Goal: Task Accomplishment & Management: Manage account settings

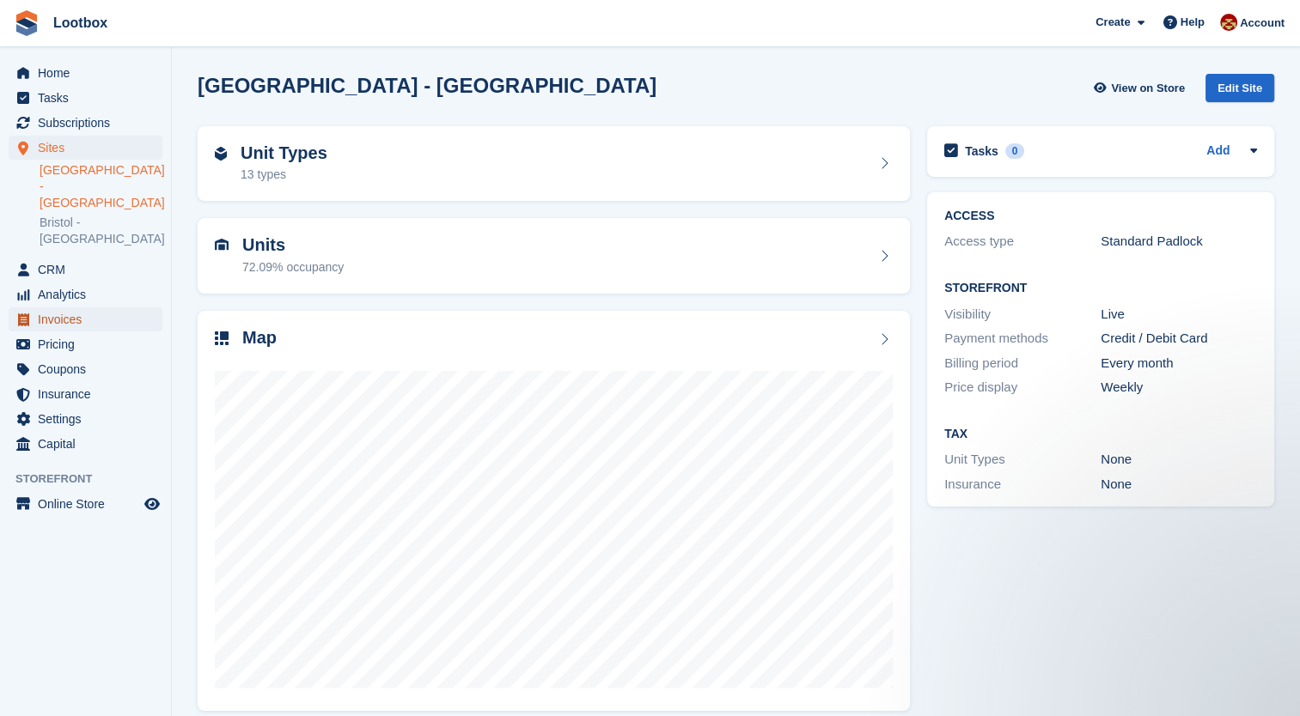
click at [60, 308] on span "Invoices" at bounding box center [89, 320] width 103 height 24
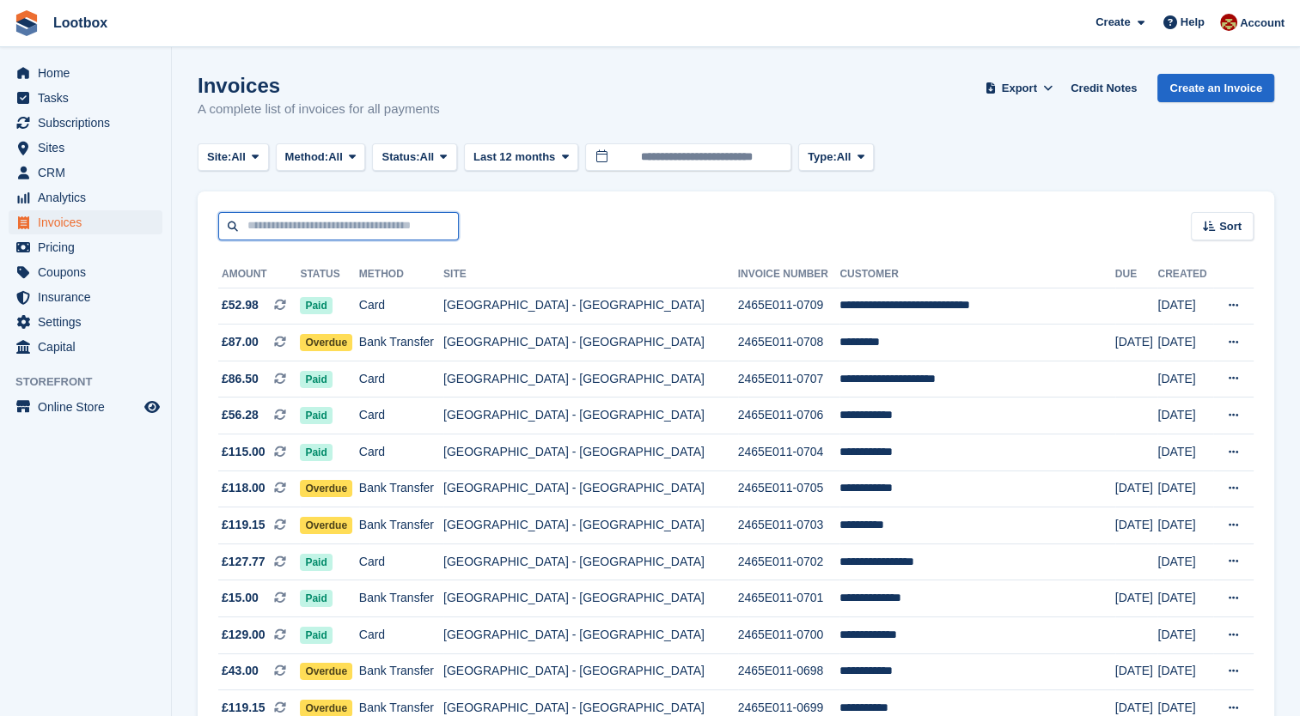
click at [349, 234] on input "text" at bounding box center [338, 226] width 241 height 28
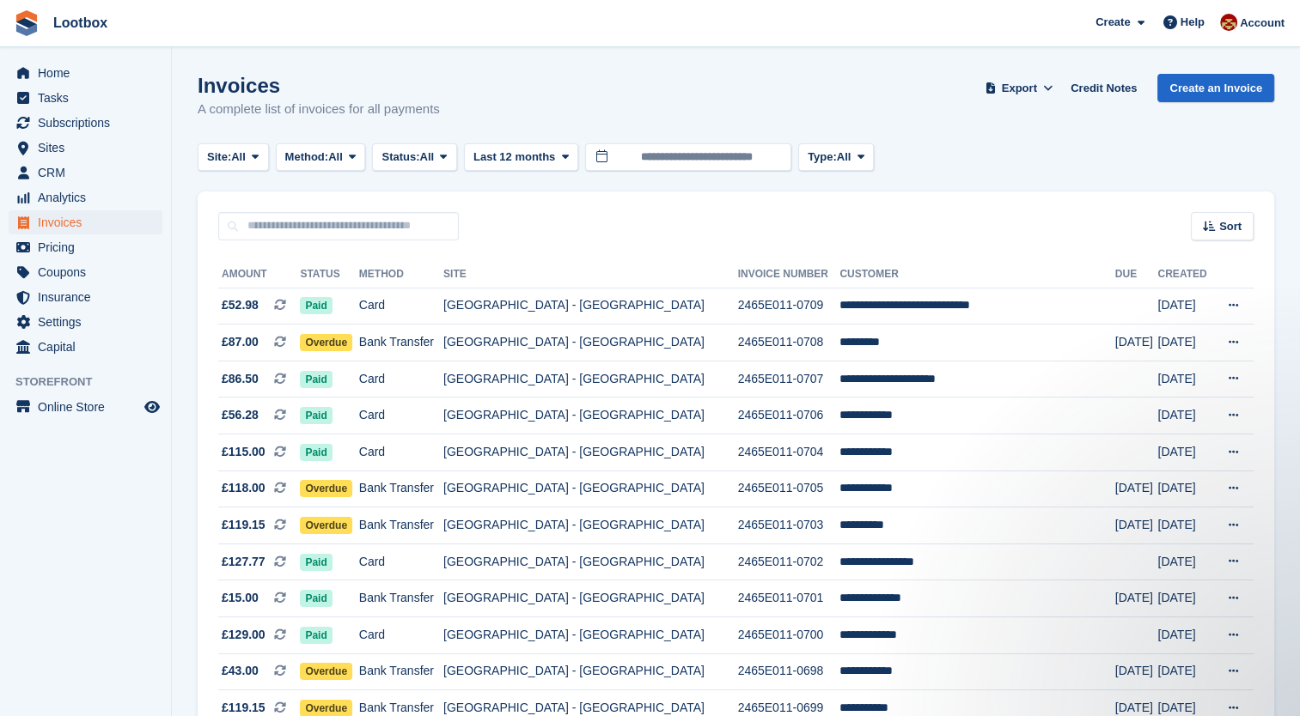
click at [579, 199] on div "Sort Sort by Date created Created (oldest first) Created (newest first)" at bounding box center [736, 216] width 1076 height 49
click at [308, 230] on input "text" at bounding box center [338, 226] width 241 height 28
type input "****"
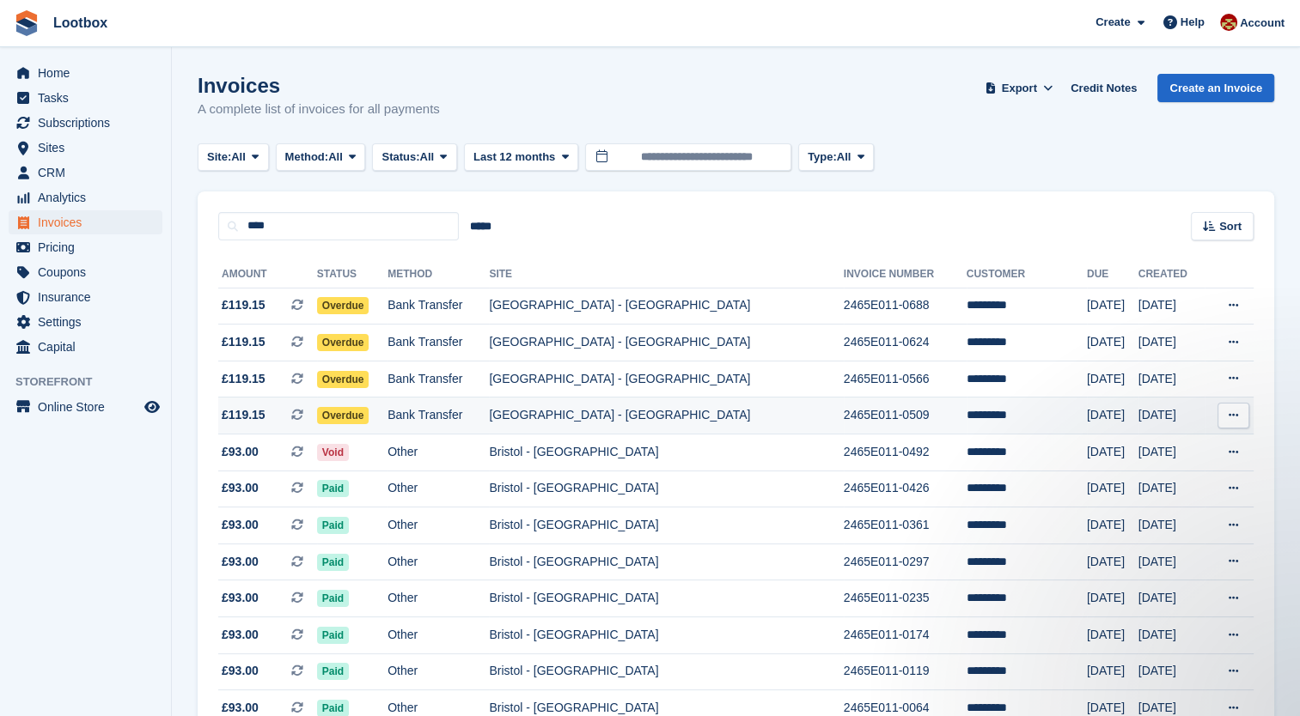
click at [618, 405] on td "[GEOGRAPHIC_DATA] - [GEOGRAPHIC_DATA]" at bounding box center [666, 416] width 354 height 37
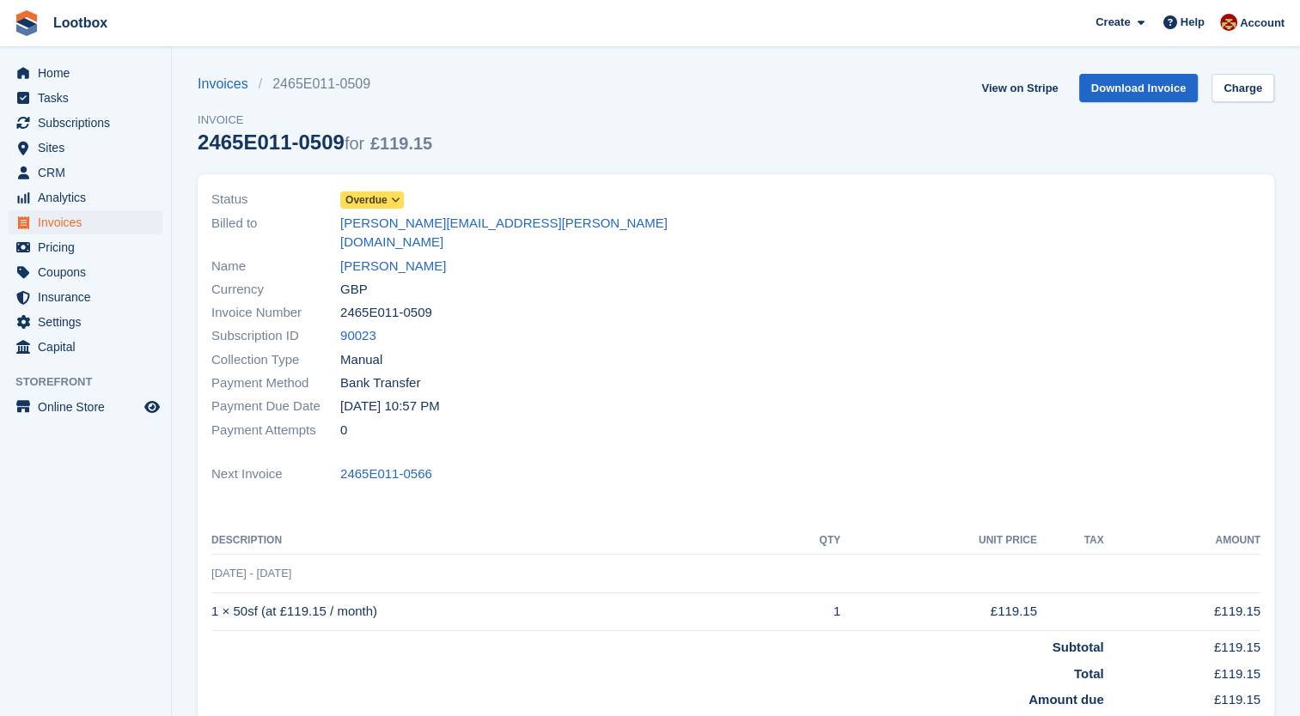
click at [393, 199] on icon at bounding box center [395, 200] width 9 height 10
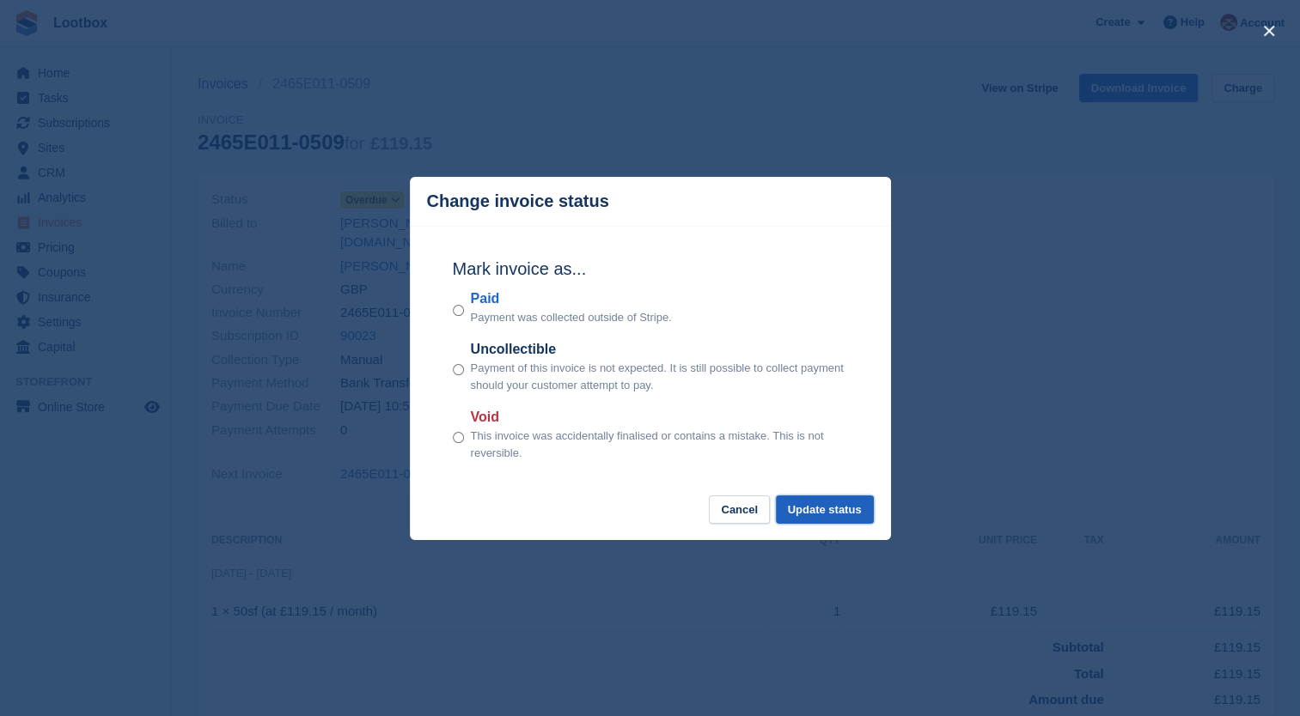
click at [832, 513] on button "Update status" at bounding box center [825, 510] width 98 height 28
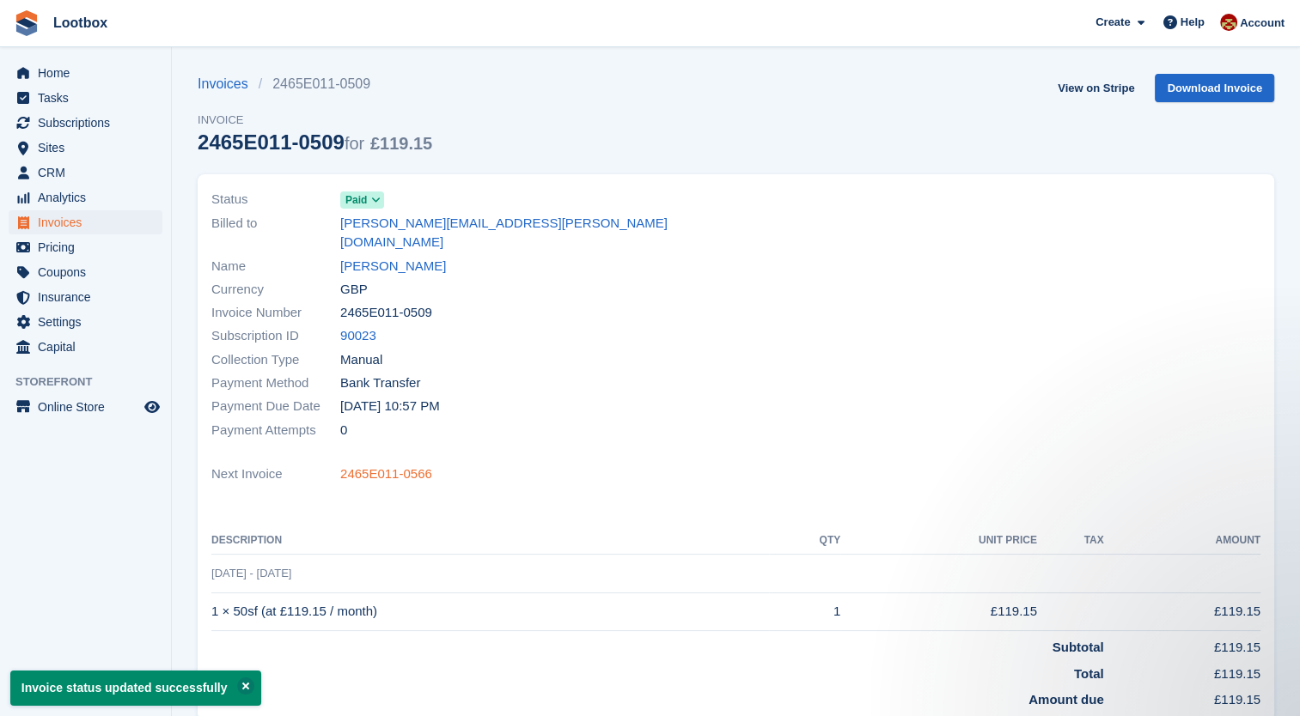
click at [392, 465] on link "2465E011-0566" at bounding box center [386, 475] width 92 height 20
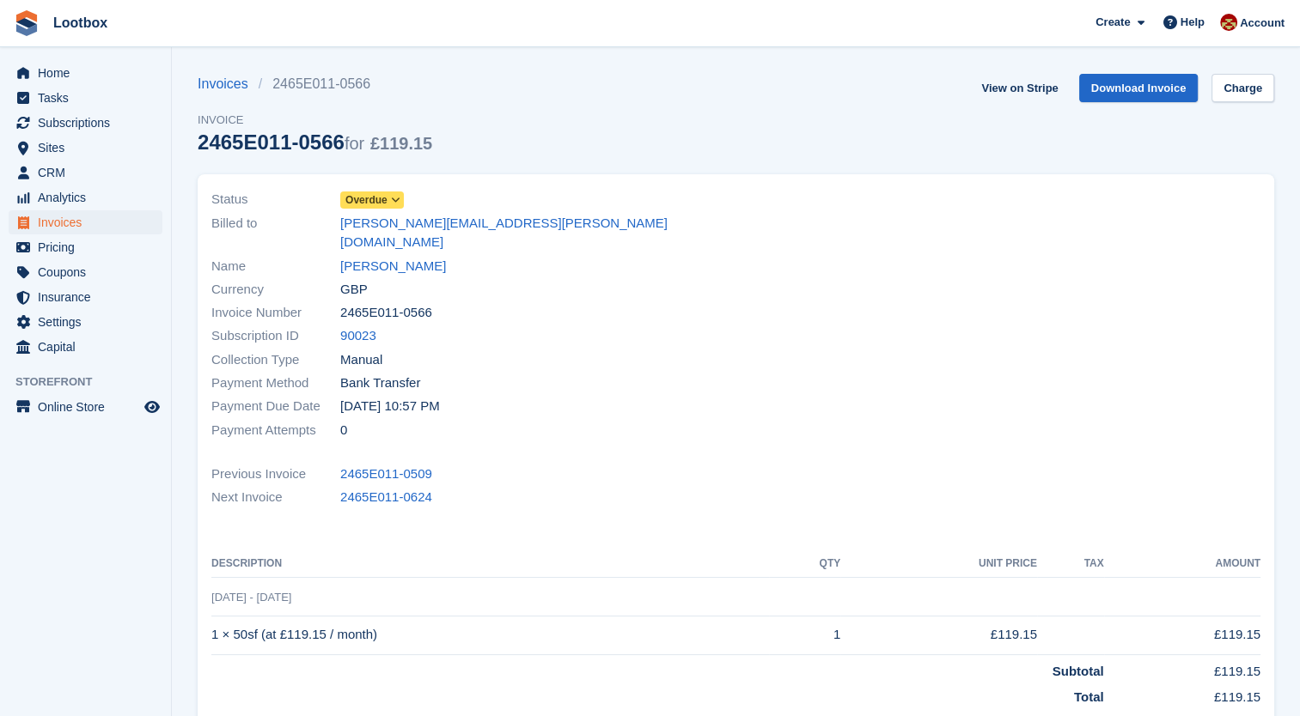
click at [392, 196] on icon at bounding box center [395, 200] width 9 height 10
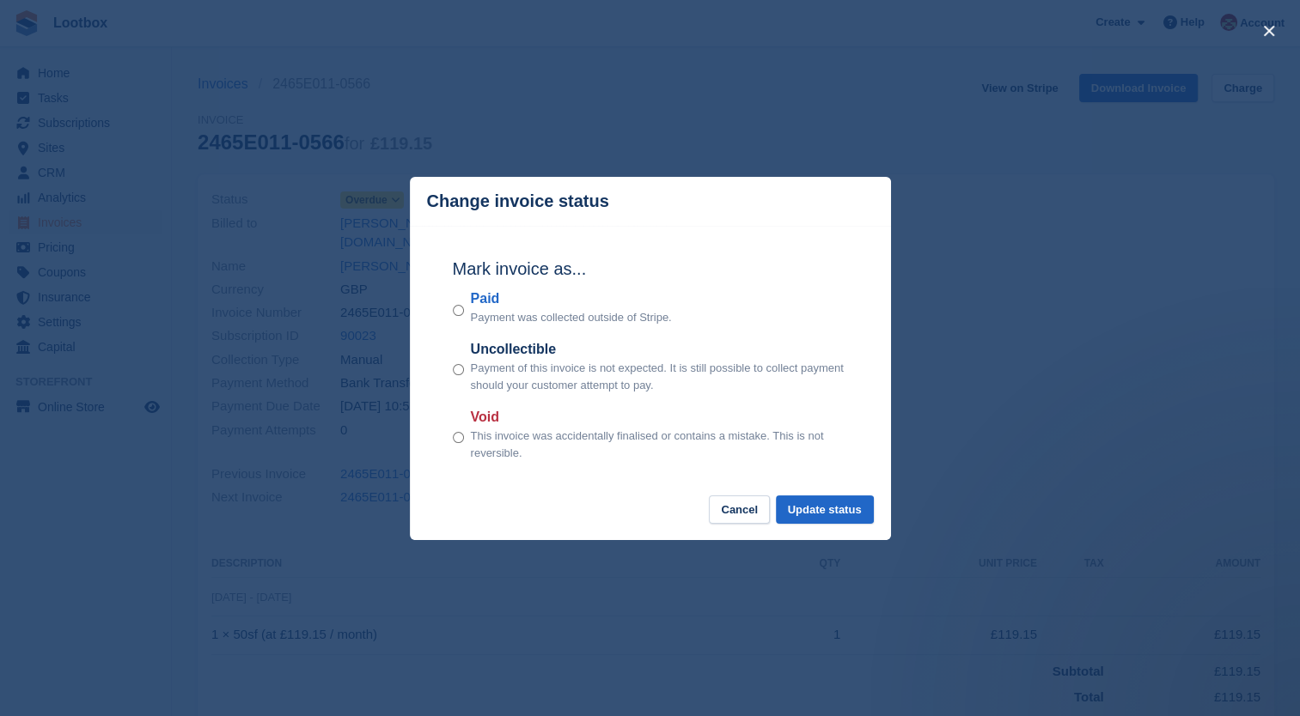
click at [810, 364] on p "Payment of this invoice is not expected. It is still possible to collect paymen…" at bounding box center [659, 376] width 377 height 33
click at [734, 508] on button "Cancel" at bounding box center [739, 510] width 61 height 28
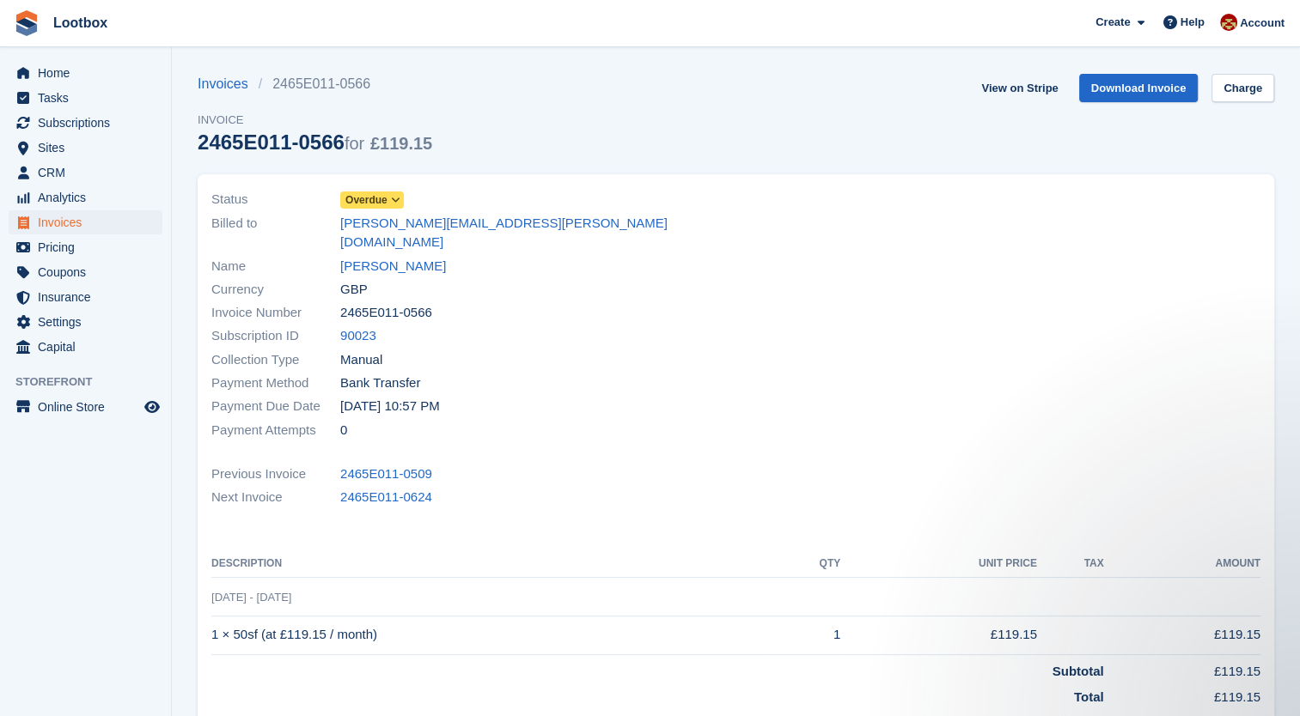
click at [407, 198] on div "Status Overdue" at bounding box center [468, 199] width 515 height 23
click at [387, 197] on span "Overdue" at bounding box center [372, 200] width 64 height 17
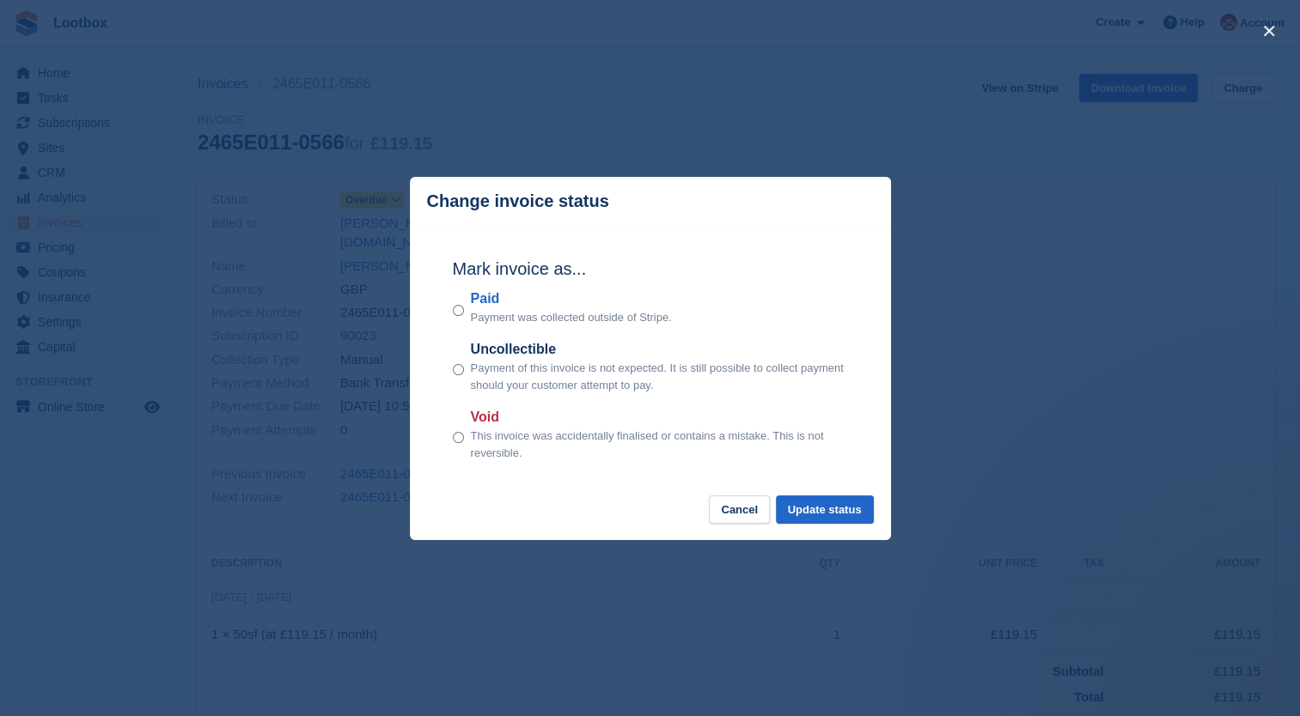
click at [449, 308] on div "Mark invoice as... Paid Payment was collected outside of Stripe. Uncollectible …" at bounding box center [649, 361] width 429 height 271
click at [450, 308] on div "Mark invoice as... Paid Payment was collected outside of Stripe. Uncollectible …" at bounding box center [649, 361] width 429 height 271
click at [466, 314] on div "Paid Payment was collected outside of Stripe." at bounding box center [650, 308] width 395 height 38
click at [832, 512] on button "Update status" at bounding box center [825, 510] width 98 height 28
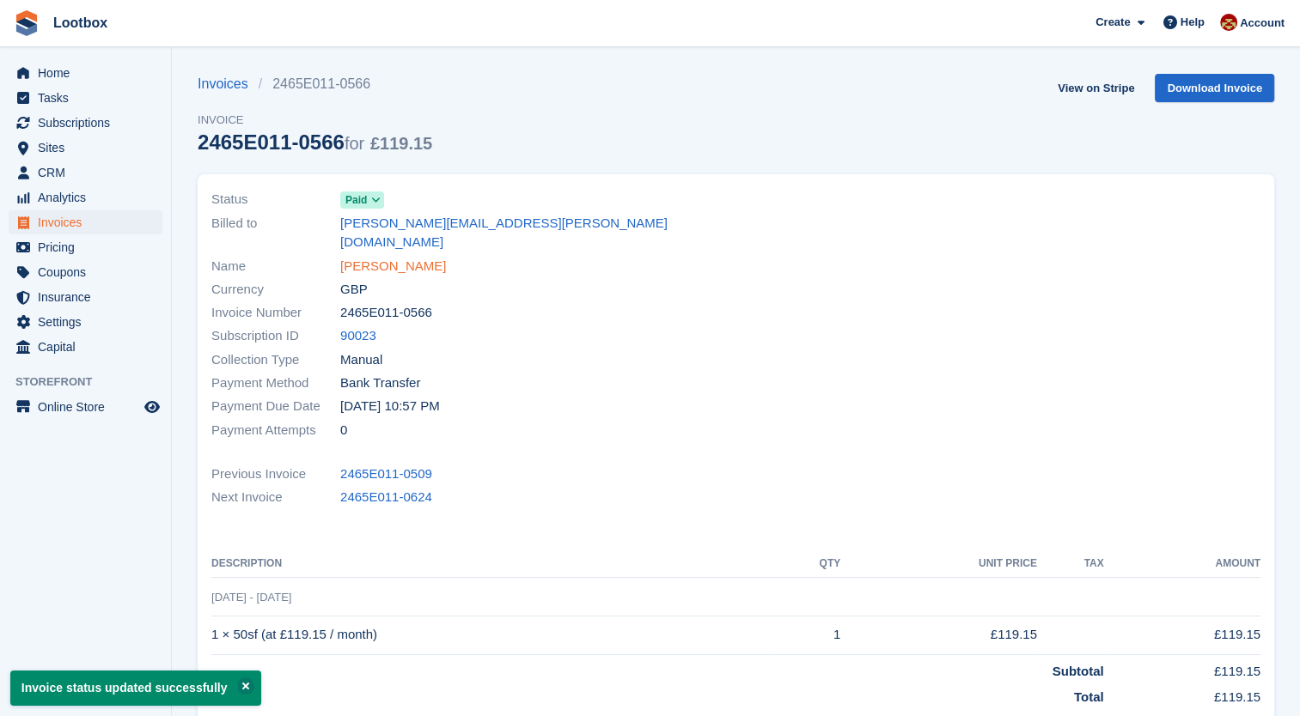
click at [373, 257] on link "Tony Rees" at bounding box center [393, 267] width 106 height 20
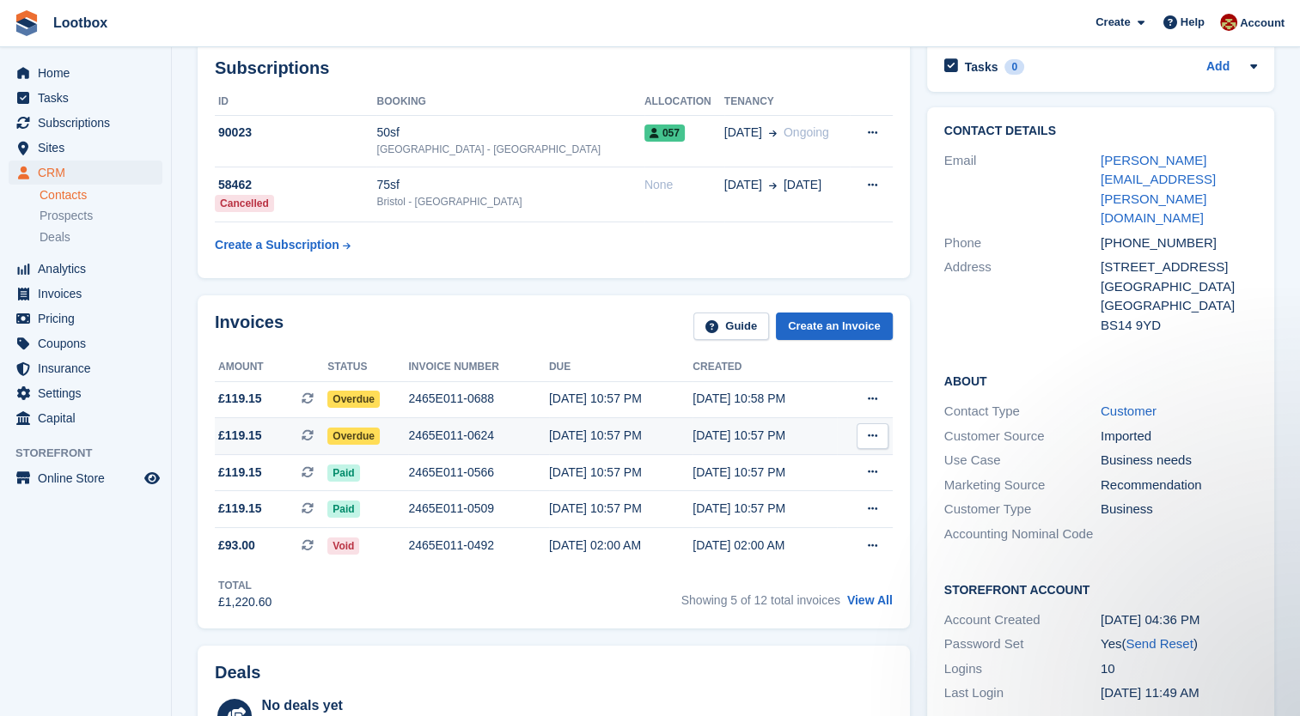
click at [459, 435] on div "2465E011-0624" at bounding box center [478, 436] width 140 height 18
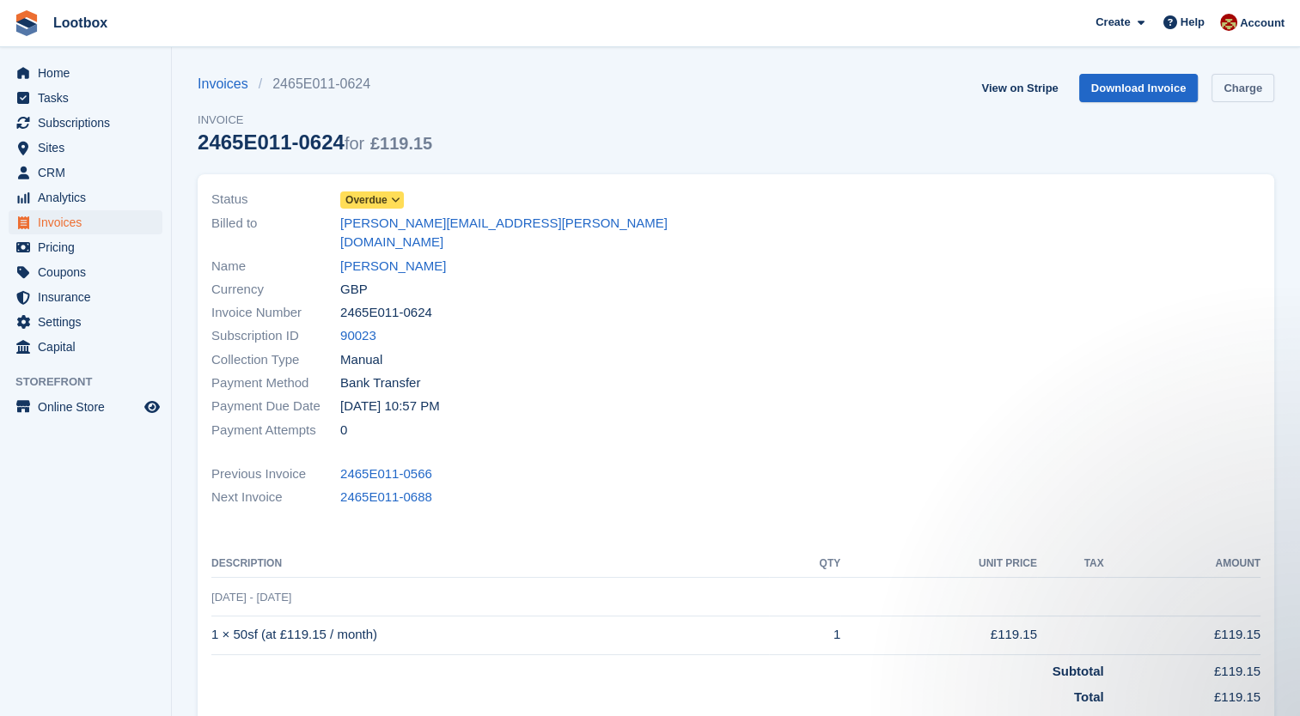
click at [1250, 91] on link "Charge" at bounding box center [1242, 88] width 63 height 28
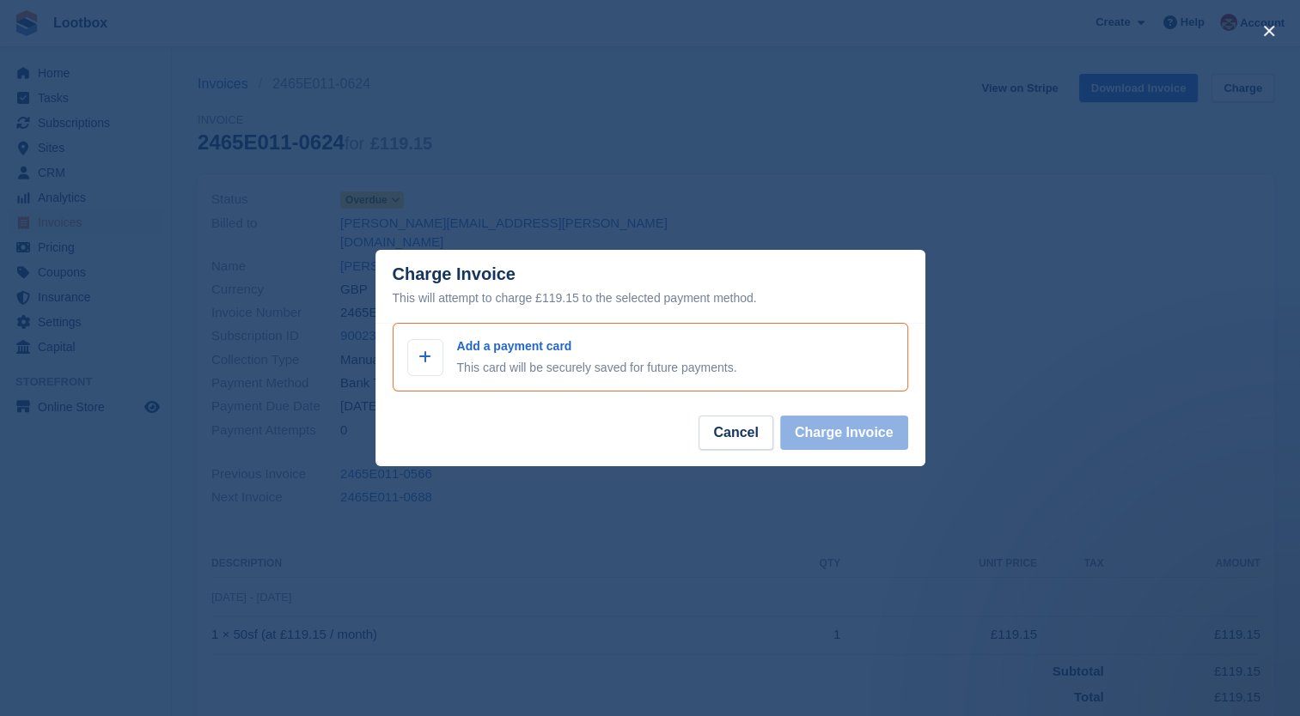
click at [446, 356] on div "Add a payment card This card will be securely saved for future payments." at bounding box center [650, 358] width 486 height 40
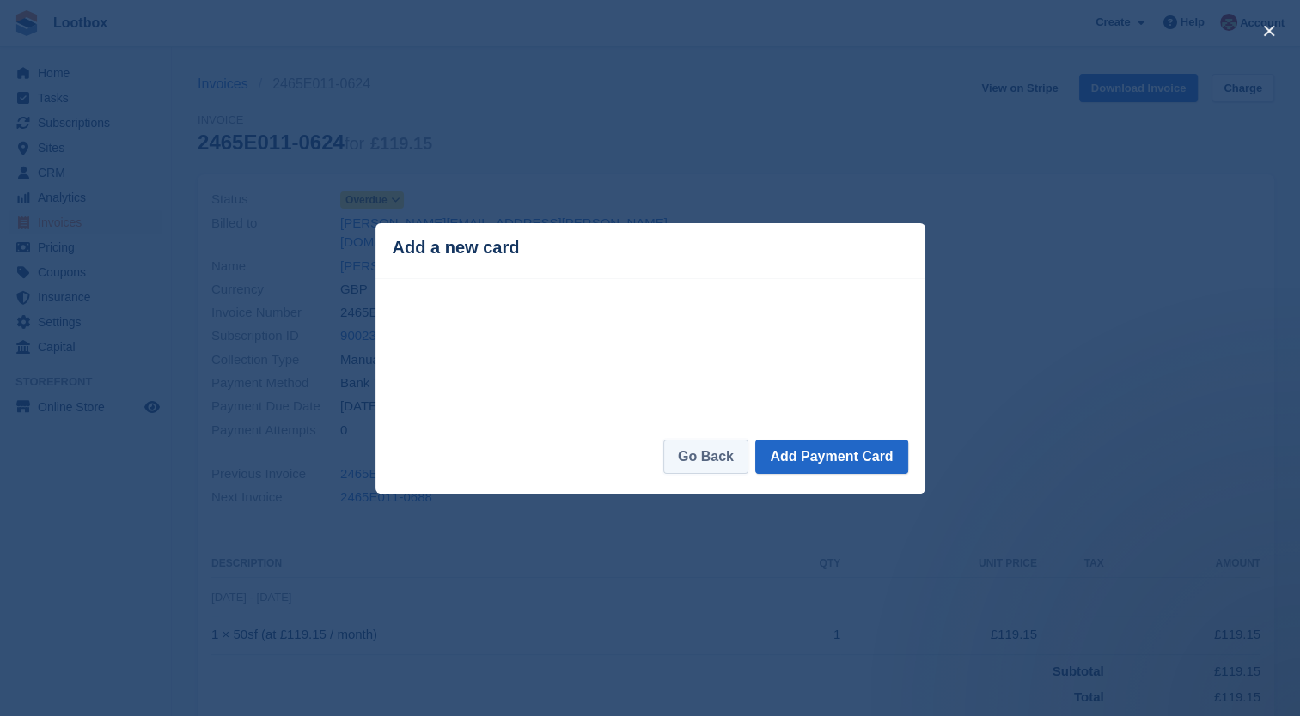
click at [728, 474] on link "Go Back" at bounding box center [705, 457] width 85 height 34
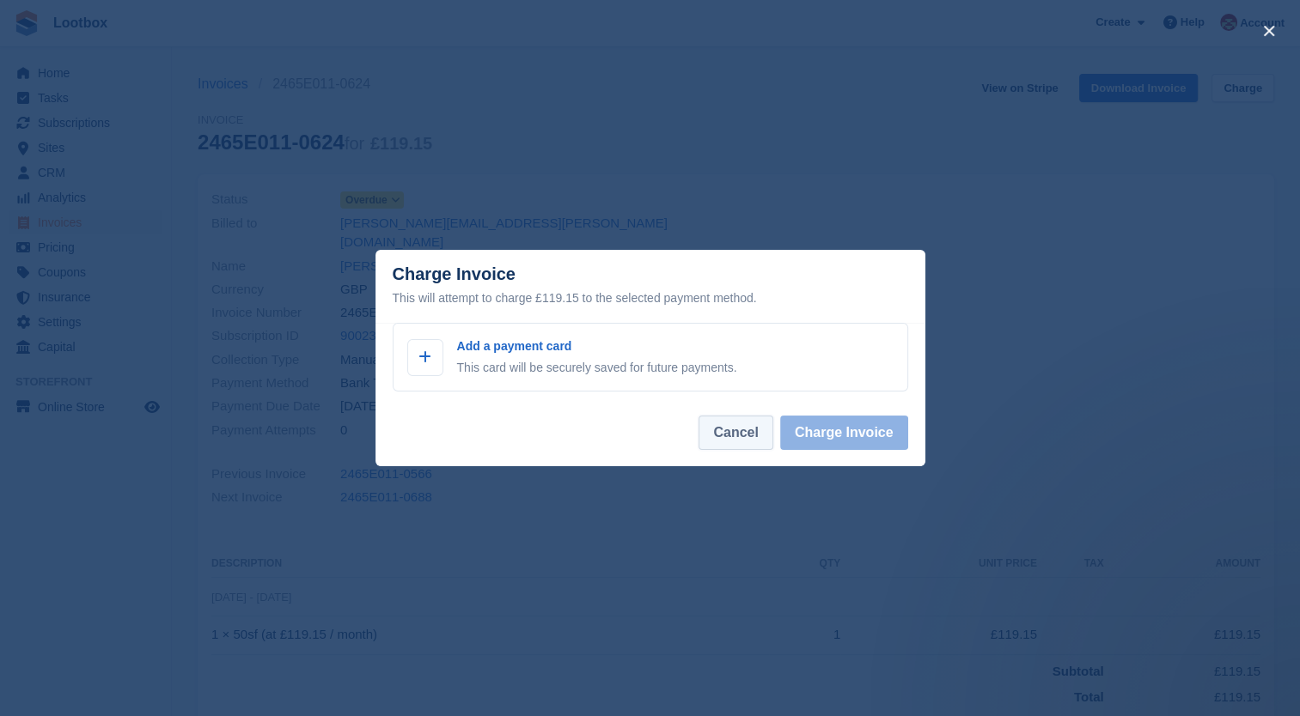
click at [739, 436] on button "Cancel" at bounding box center [735, 433] width 74 height 34
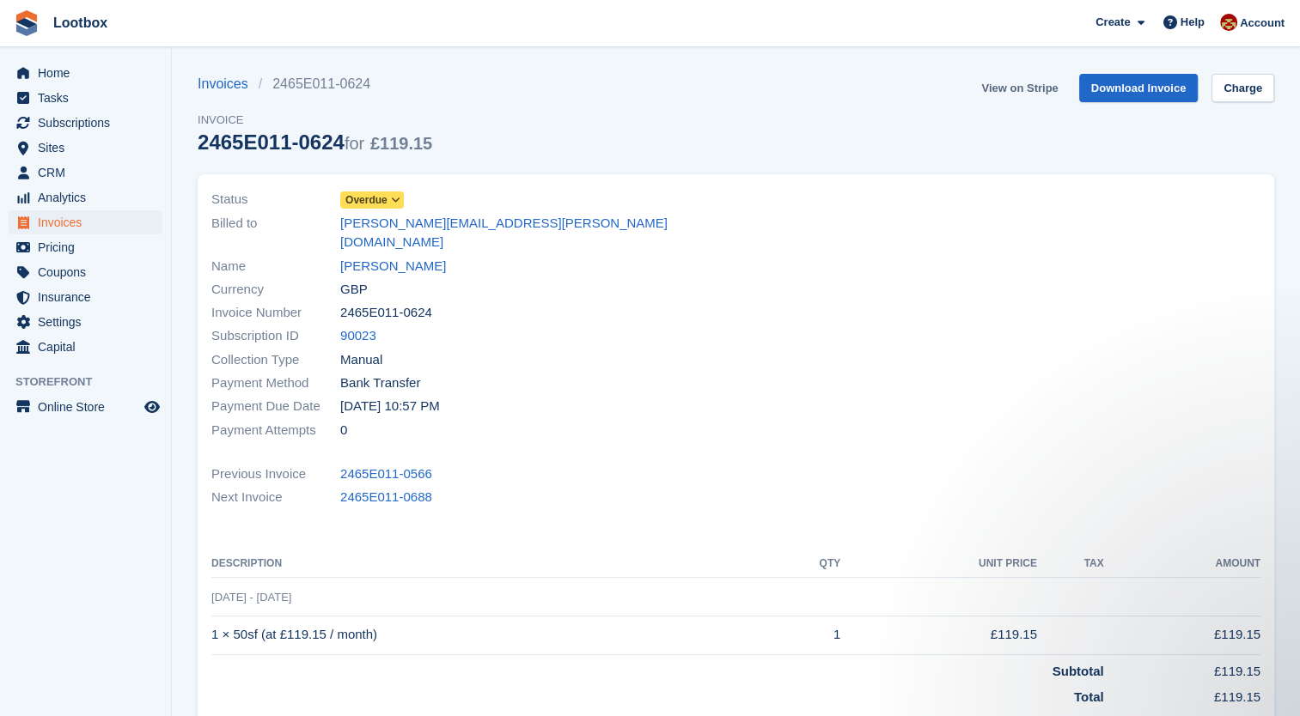
click at [1026, 93] on link "View on Stripe" at bounding box center [1019, 88] width 90 height 28
click at [365, 257] on link "[PERSON_NAME]" at bounding box center [393, 267] width 106 height 20
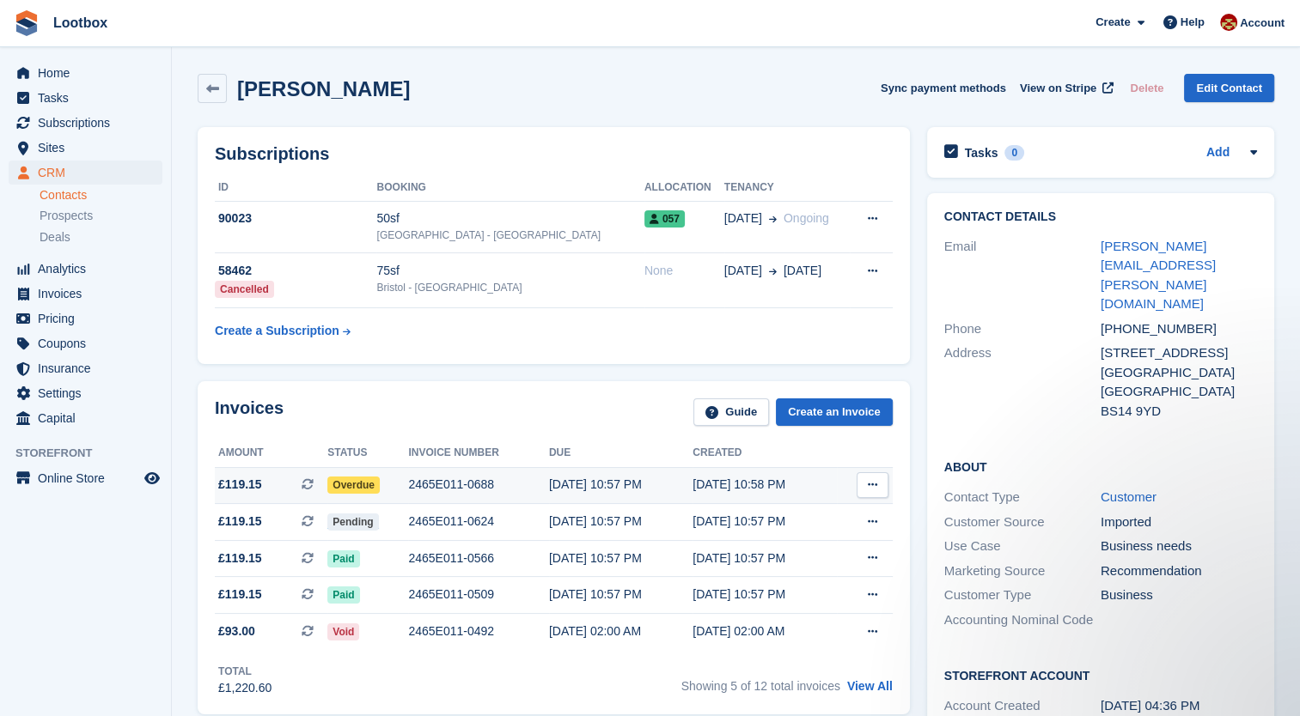
click at [458, 486] on div "2465E011-0688" at bounding box center [478, 485] width 140 height 18
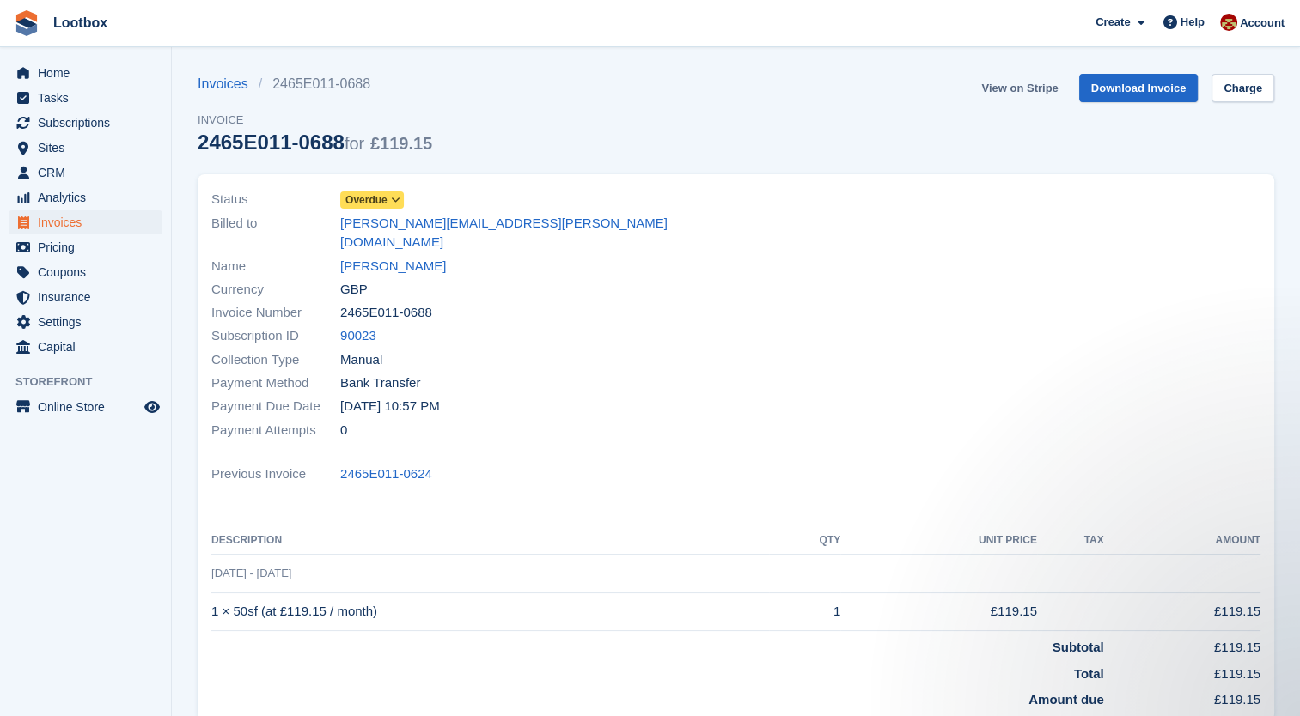
click at [1026, 89] on link "View on Stripe" at bounding box center [1019, 88] width 90 height 28
click at [56, 67] on span "Home" at bounding box center [89, 73] width 103 height 24
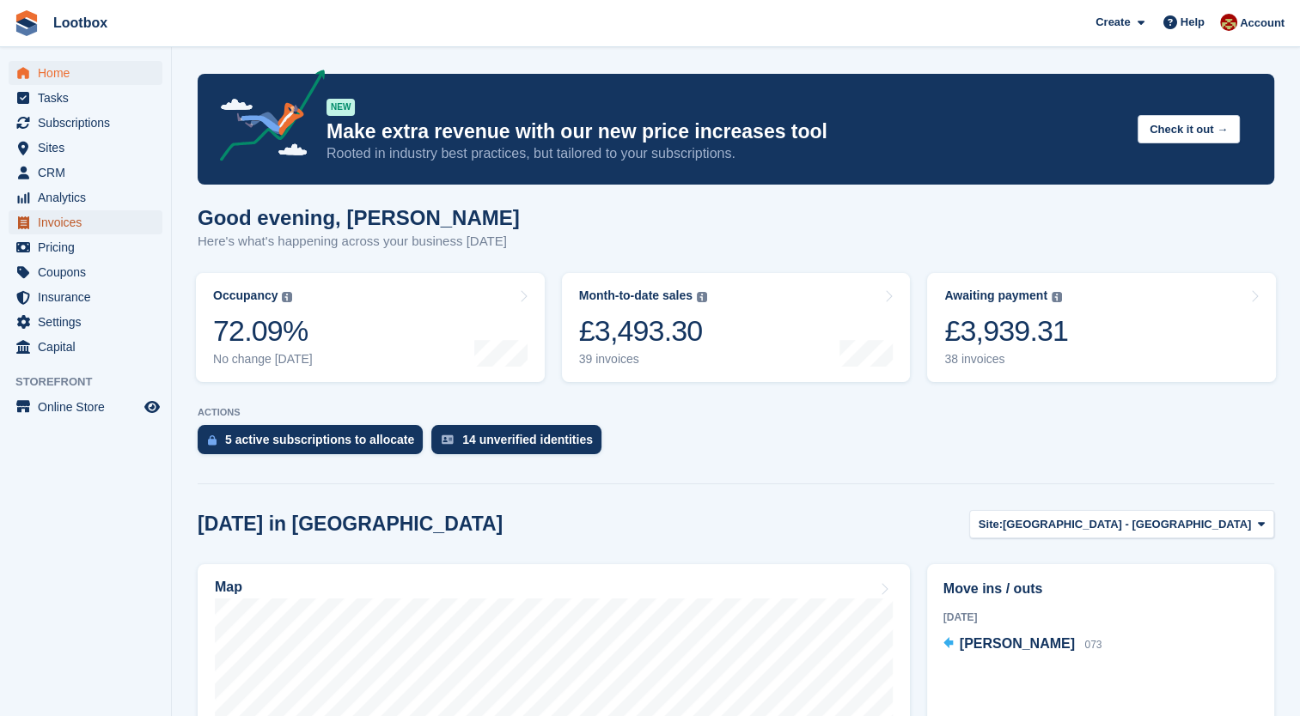
click at [40, 222] on span "Invoices" at bounding box center [89, 222] width 103 height 24
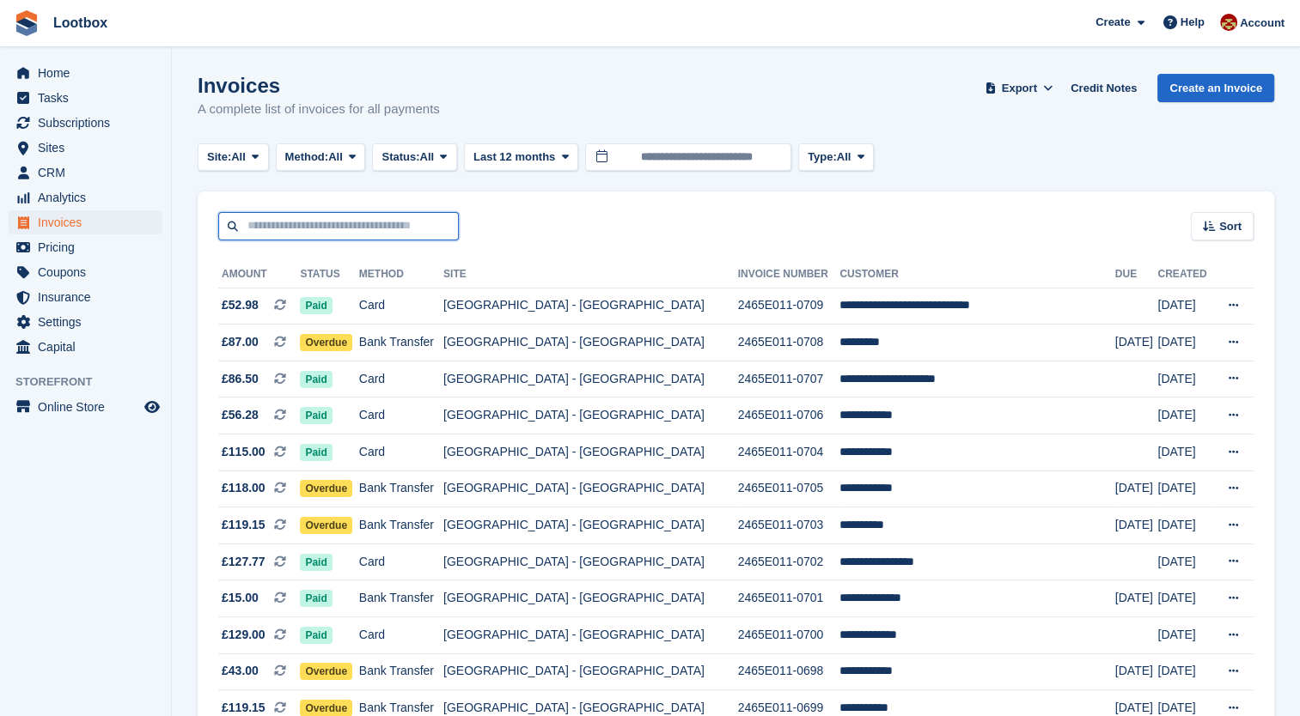
click at [314, 223] on input "text" at bounding box center [338, 226] width 241 height 28
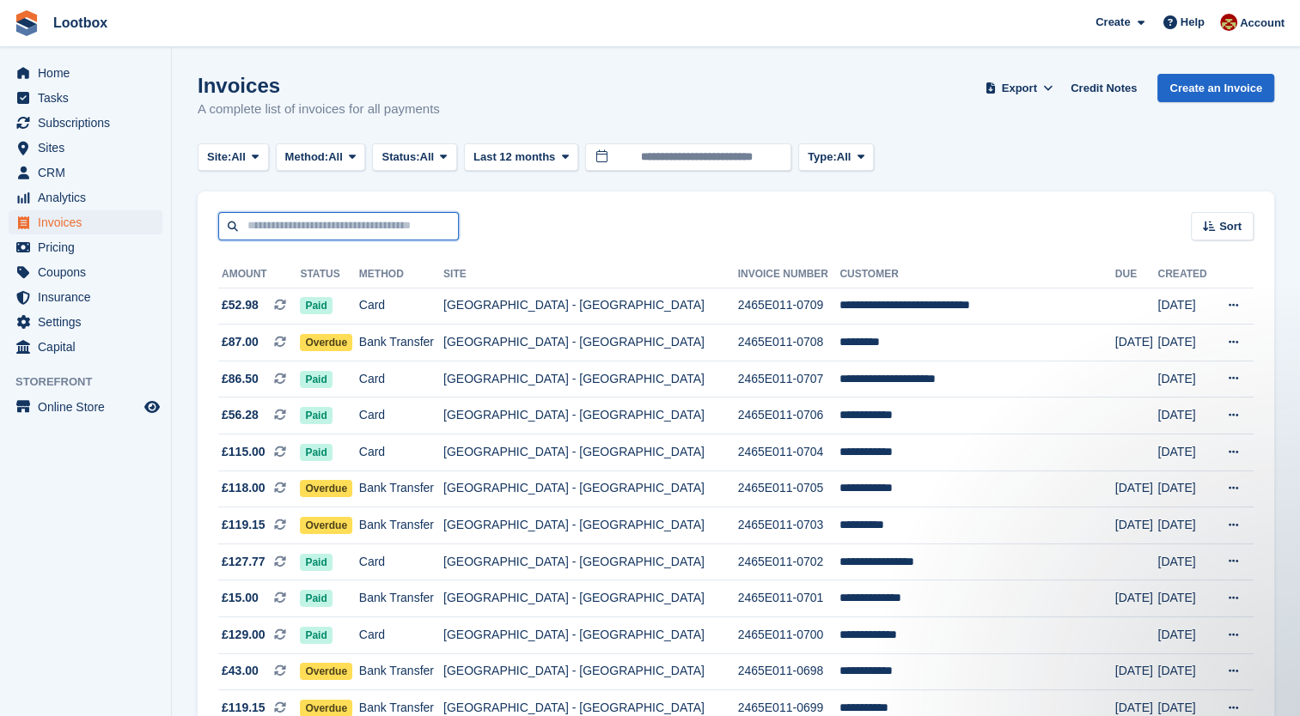
click at [262, 220] on input "text" at bounding box center [338, 226] width 241 height 28
type input "***"
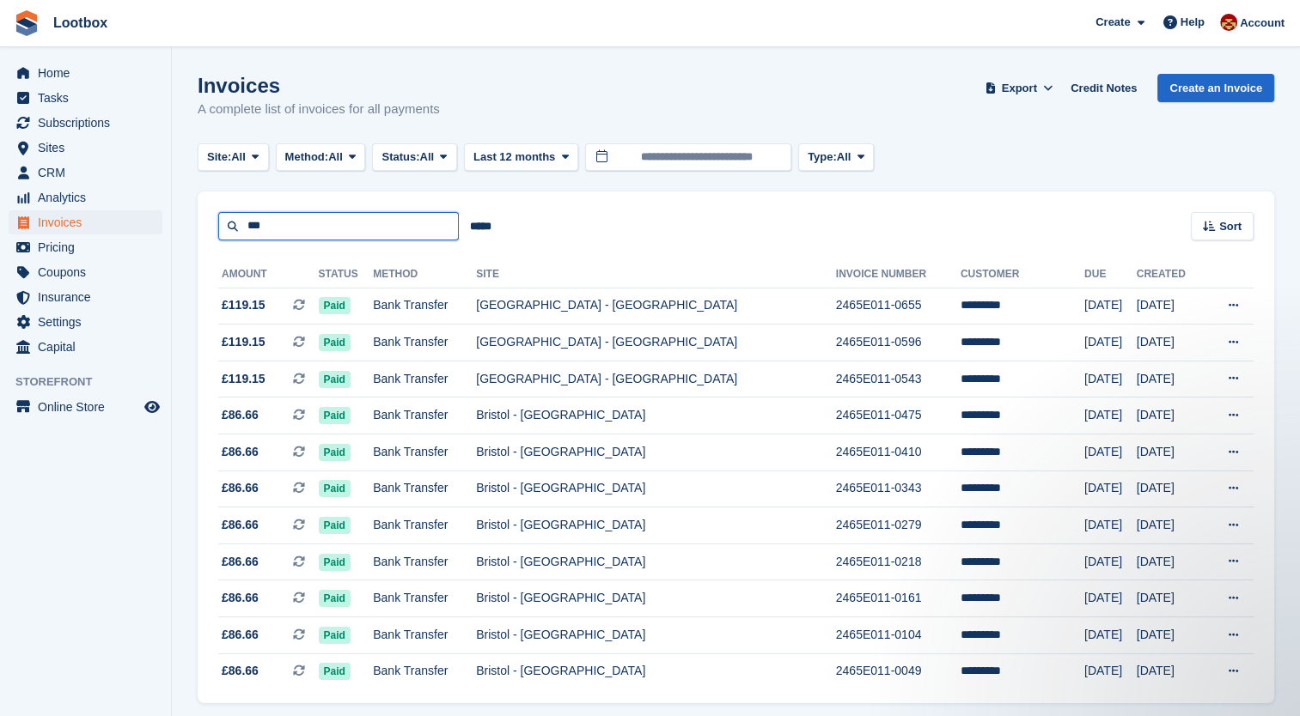
drag, startPoint x: 294, startPoint y: 224, endPoint x: 232, endPoint y: 238, distance: 63.4
click at [235, 237] on input "***" at bounding box center [338, 226] width 241 height 28
type input "*****"
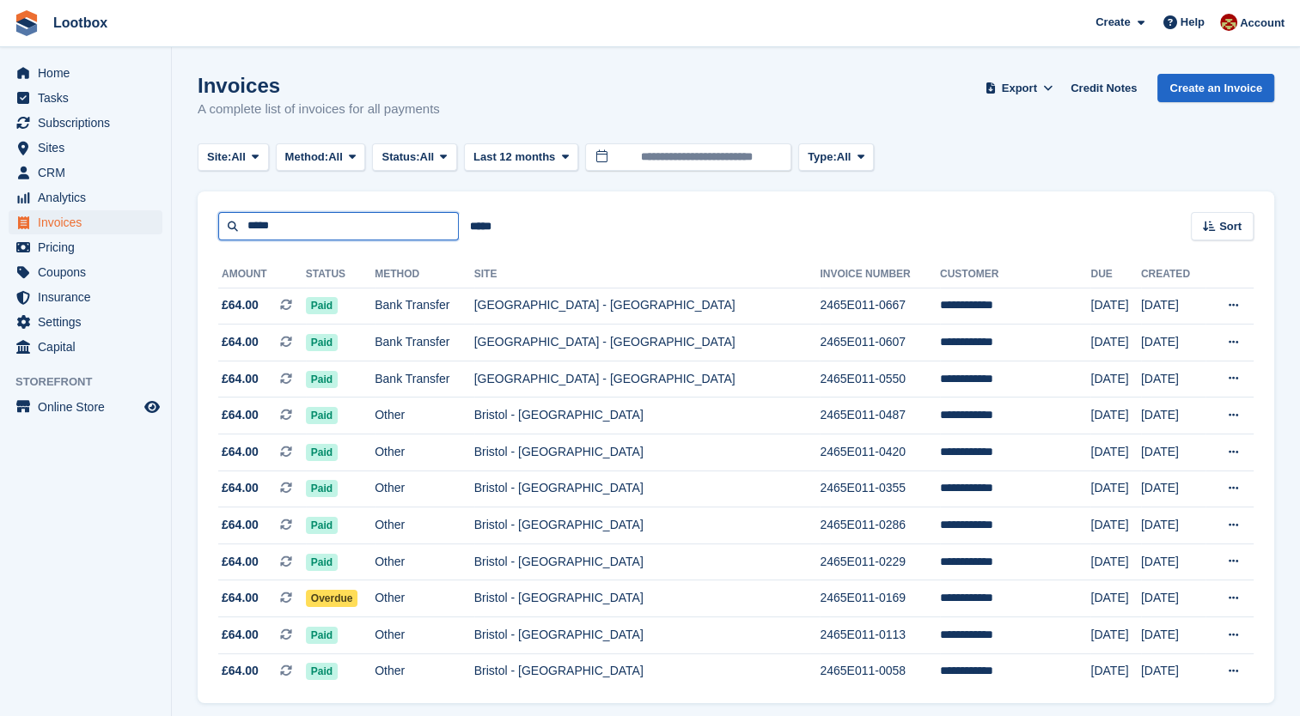
click at [375, 228] on input "*****" at bounding box center [338, 226] width 241 height 28
type input "*"
type input "*****"
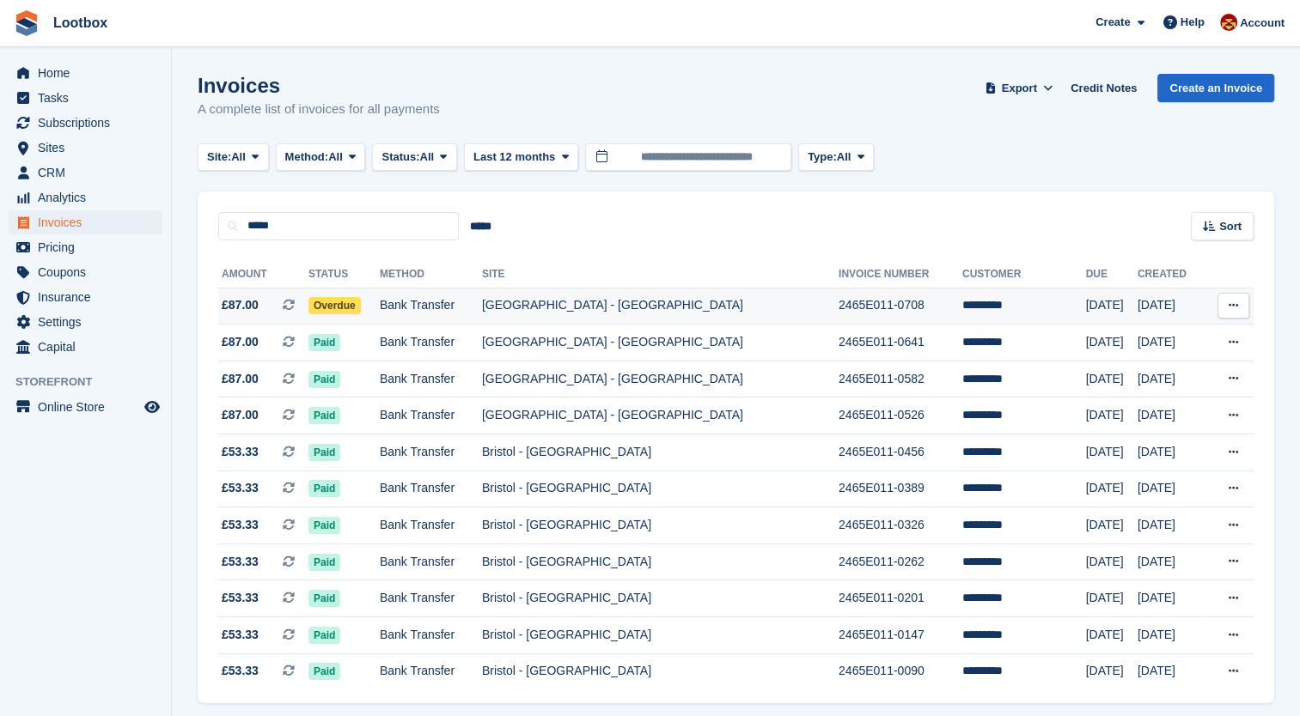
click at [482, 302] on td "Bank Transfer" at bounding box center [431, 306] width 102 height 37
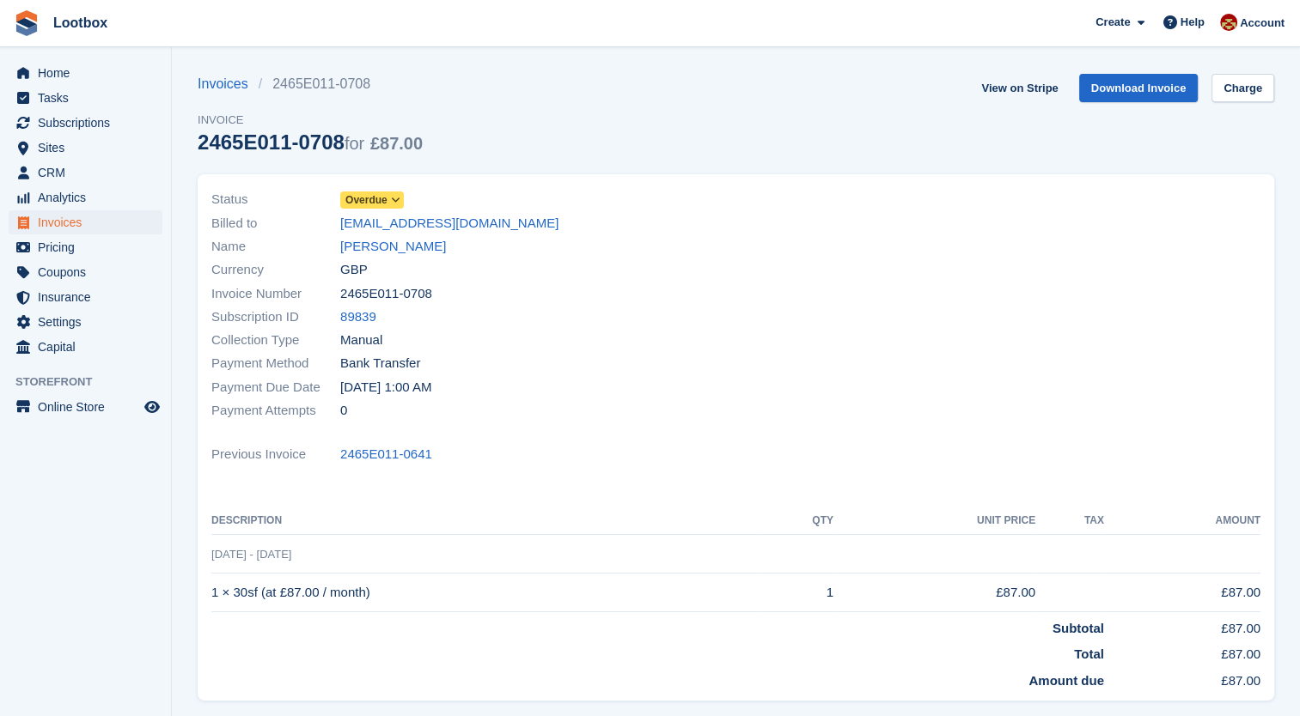
click at [395, 197] on icon at bounding box center [395, 200] width 9 height 10
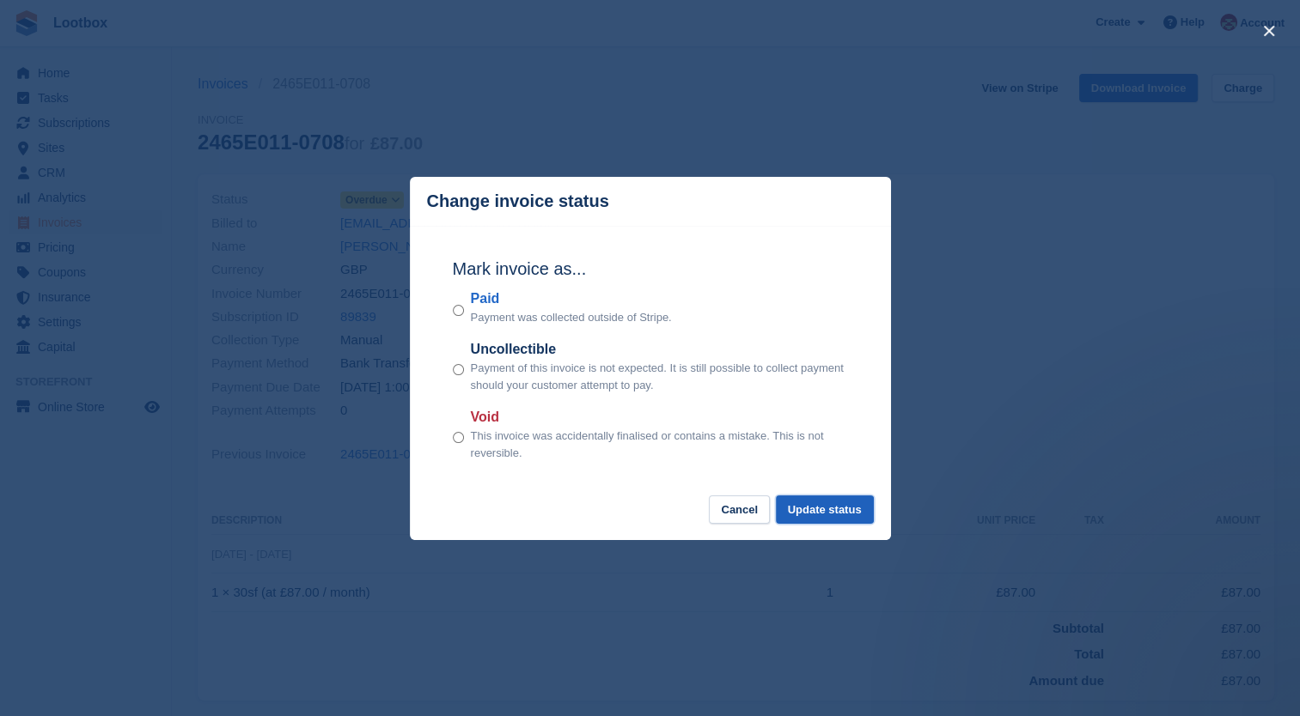
click at [834, 513] on button "Update status" at bounding box center [825, 510] width 98 height 28
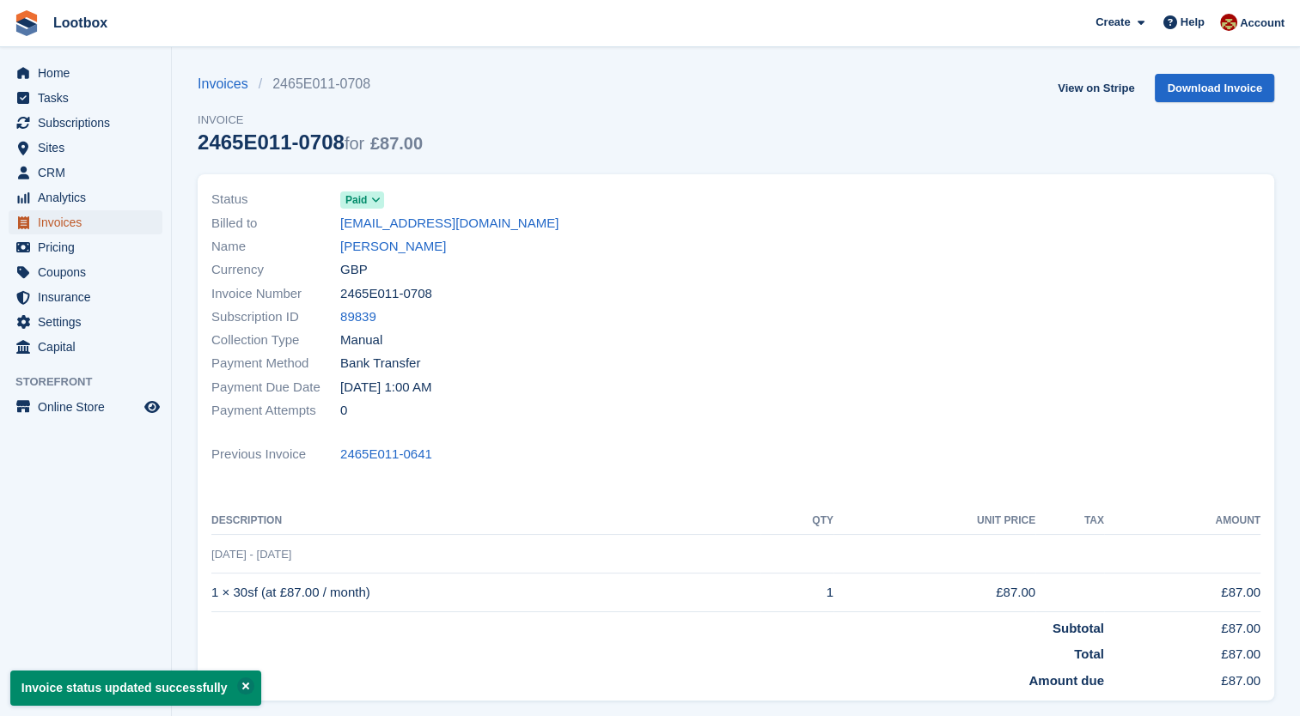
click at [50, 222] on span "Invoices" at bounding box center [89, 222] width 103 height 24
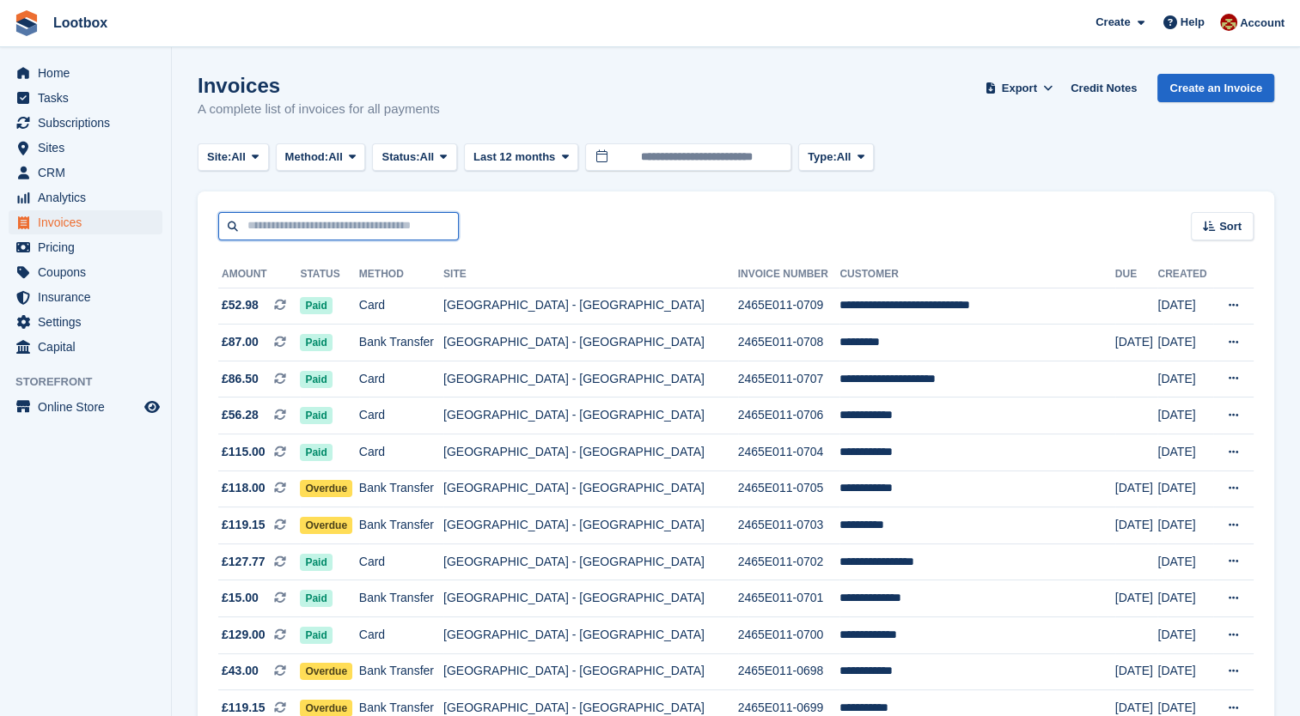
click at [357, 230] on input "text" at bounding box center [338, 226] width 241 height 28
type input "***"
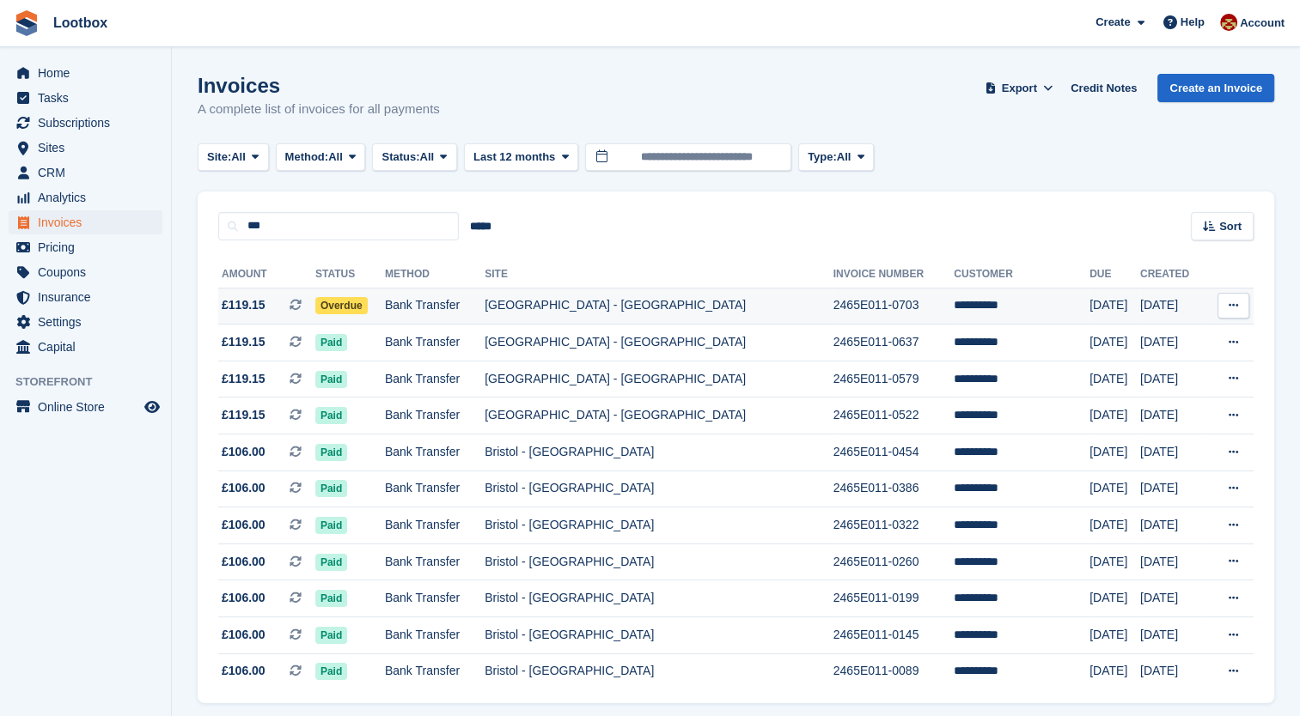
click at [454, 292] on td "Bank Transfer" at bounding box center [435, 306] width 100 height 37
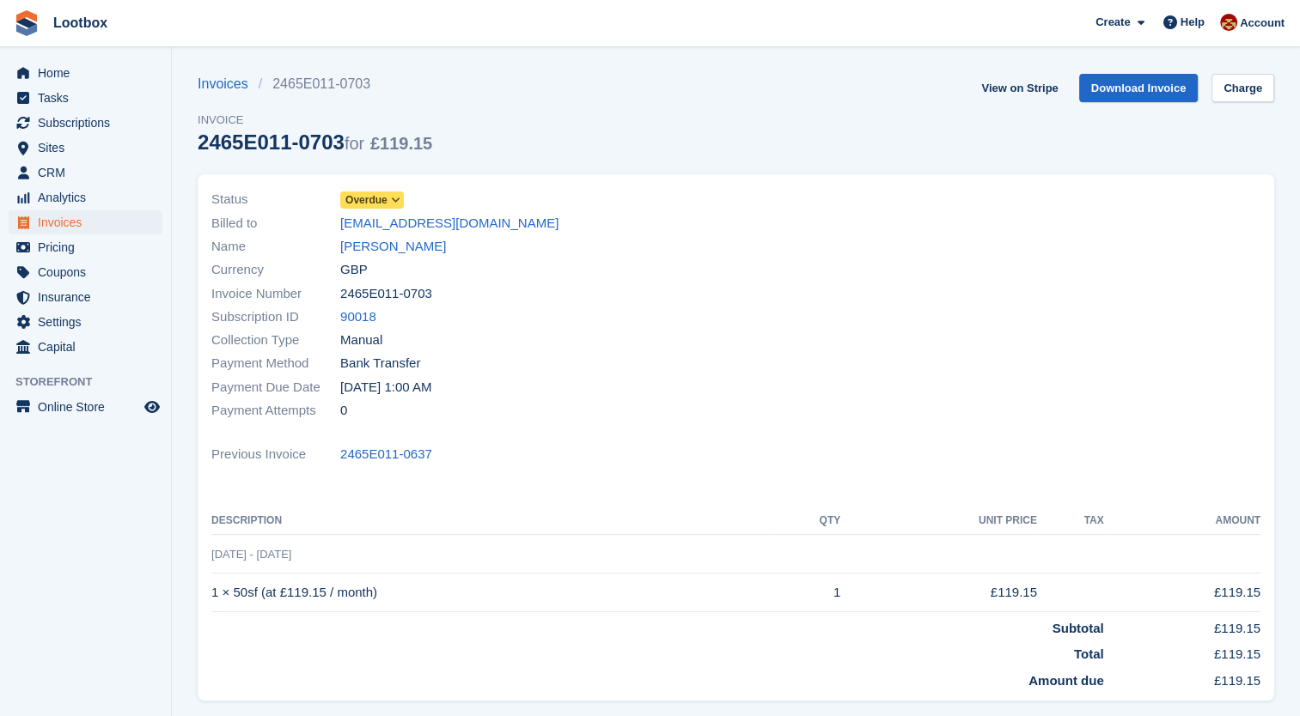
click at [391, 198] on icon at bounding box center [395, 200] width 9 height 10
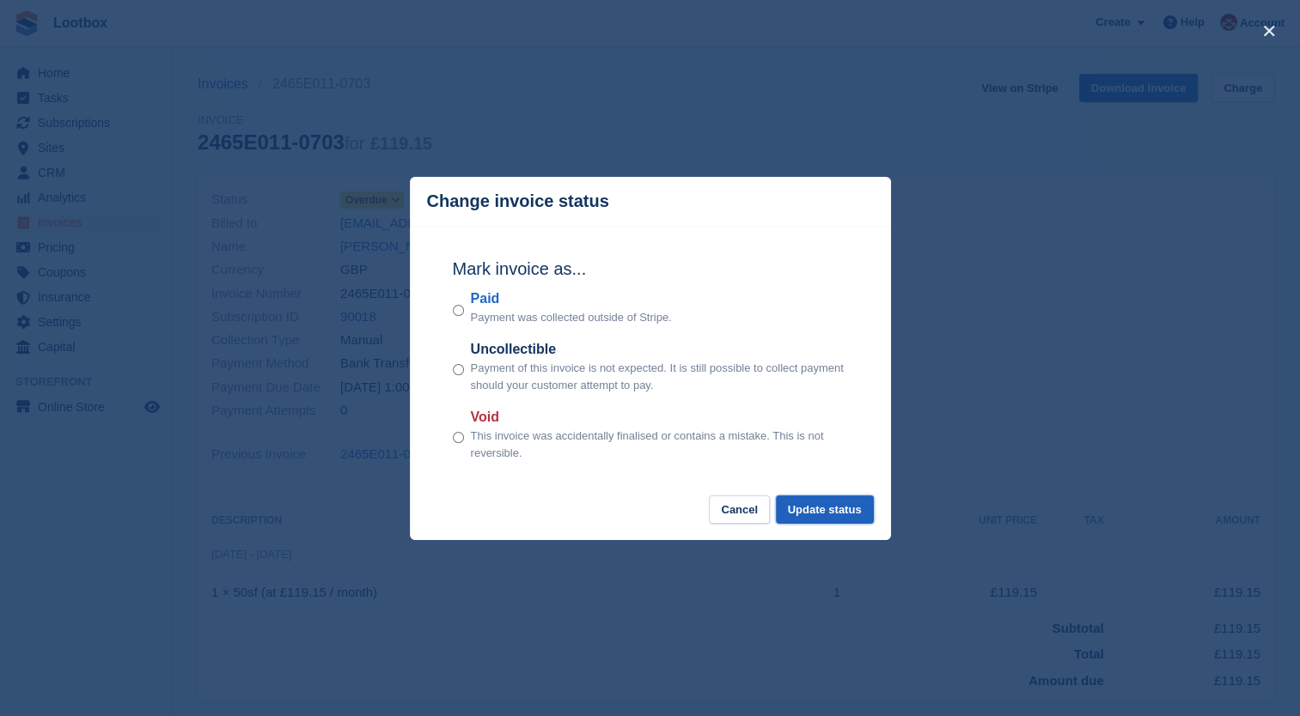
click at [825, 508] on button "Update status" at bounding box center [825, 510] width 98 height 28
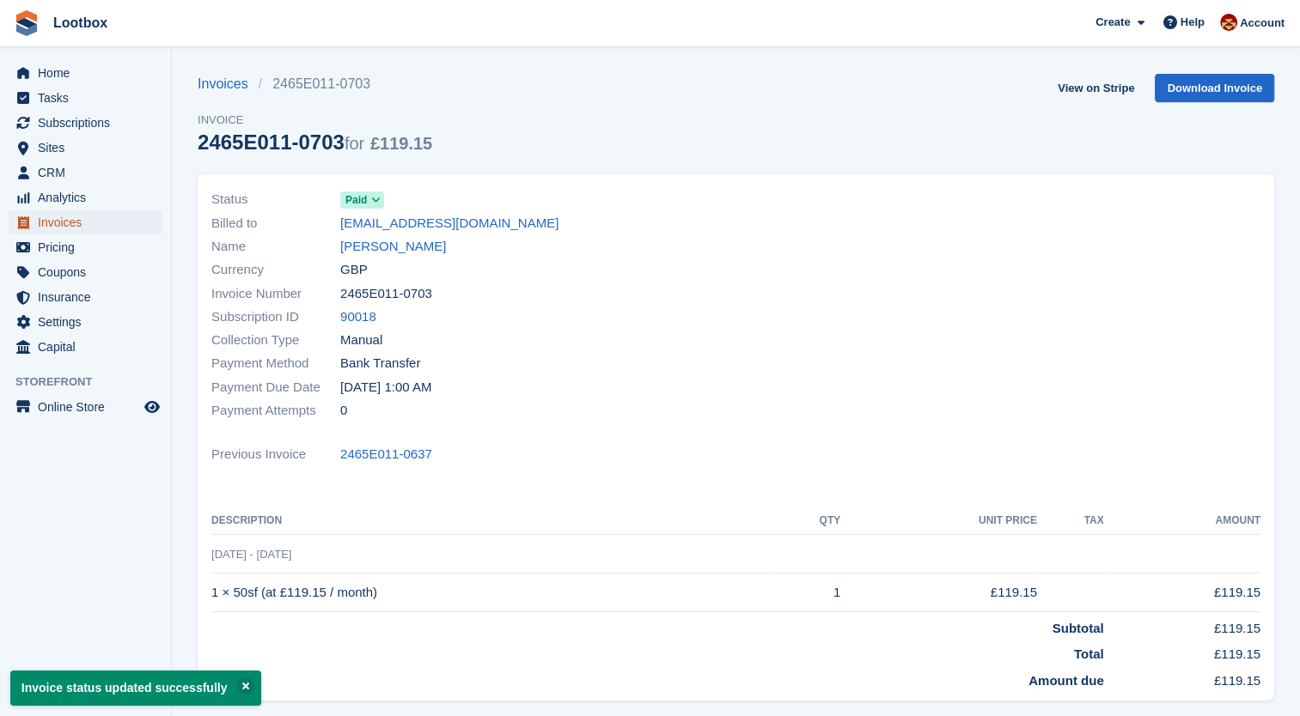
click at [58, 228] on span "Invoices" at bounding box center [89, 222] width 103 height 24
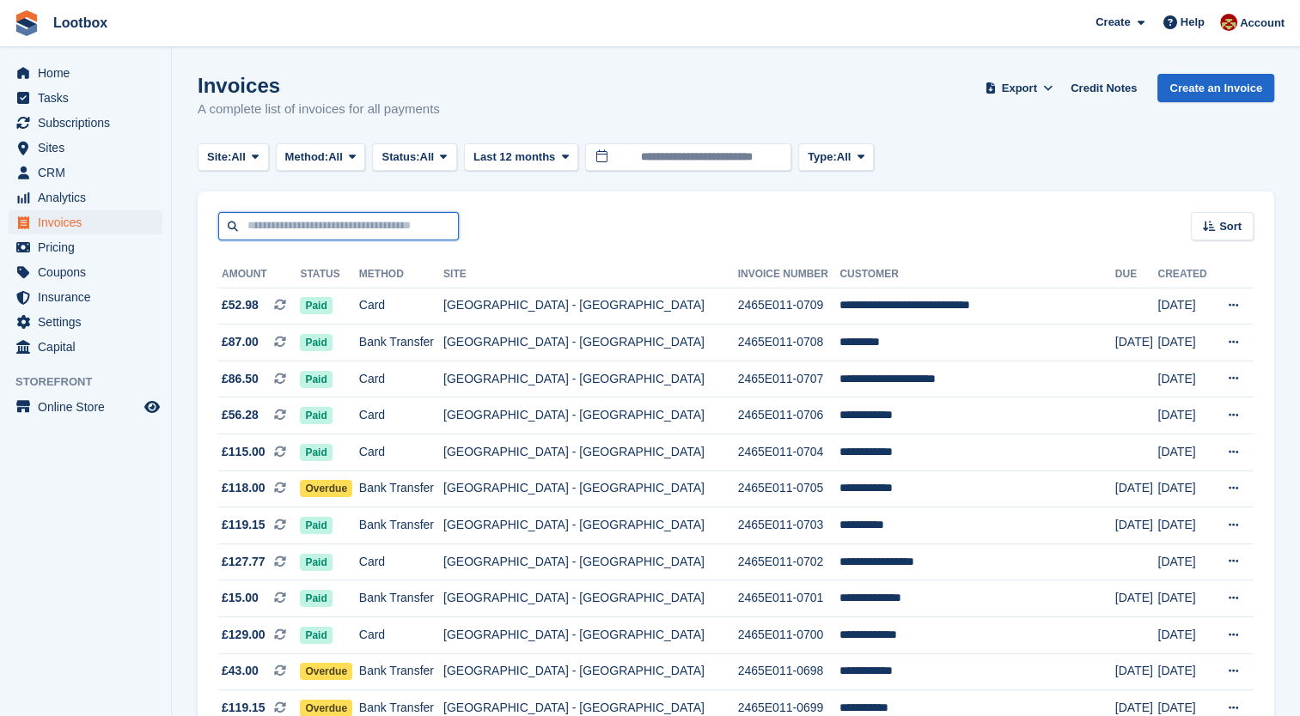
click at [362, 235] on input "text" at bounding box center [338, 226] width 241 height 28
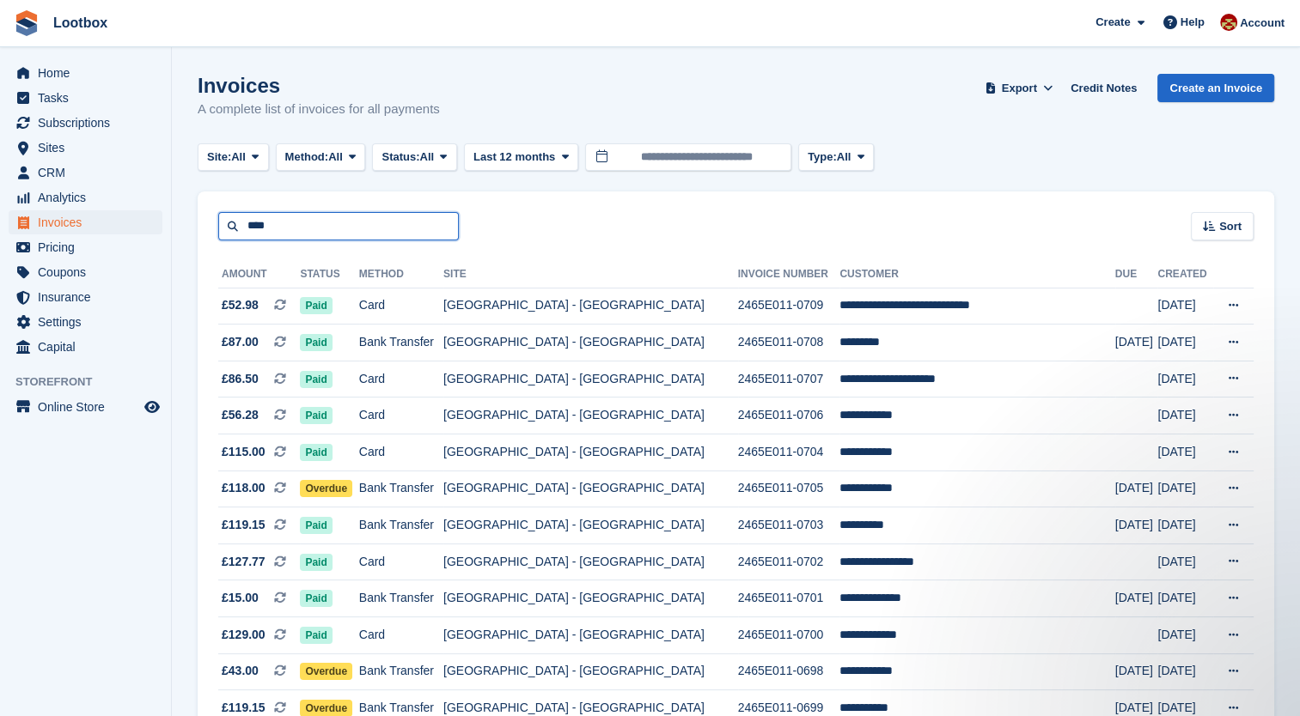
type input "****"
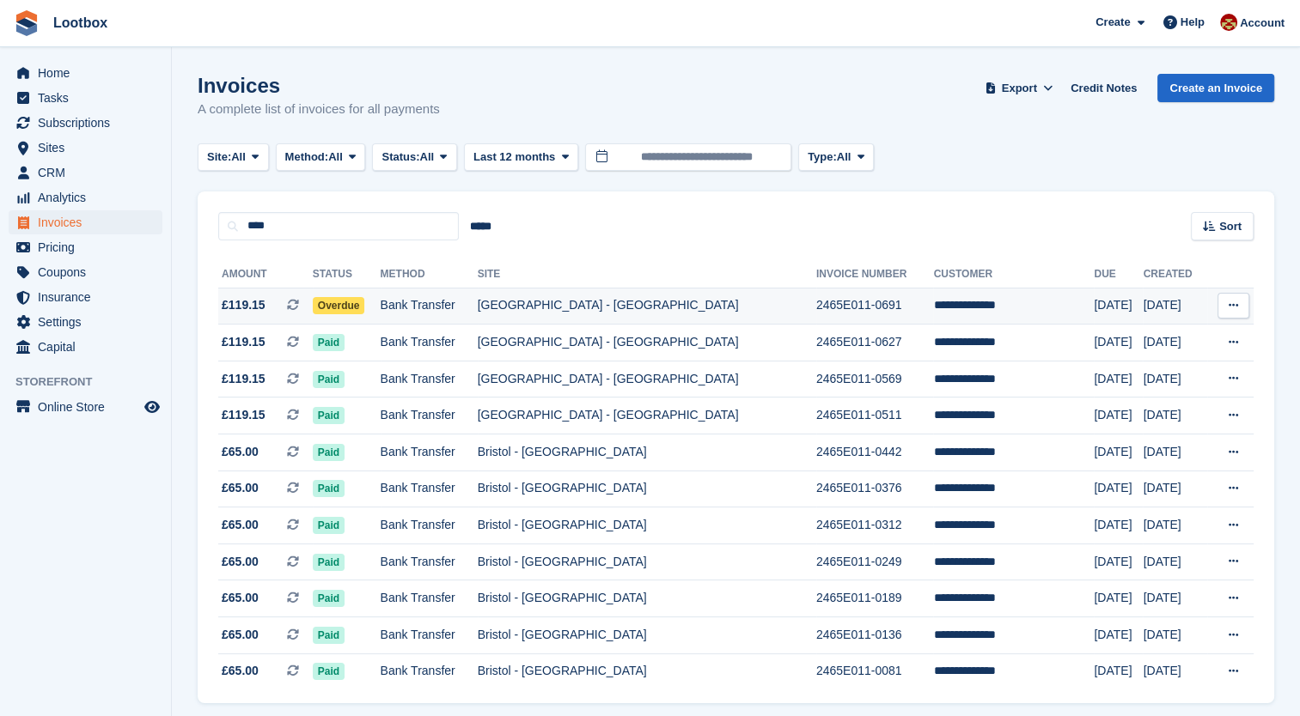
click at [417, 313] on td "Bank Transfer" at bounding box center [429, 306] width 97 height 37
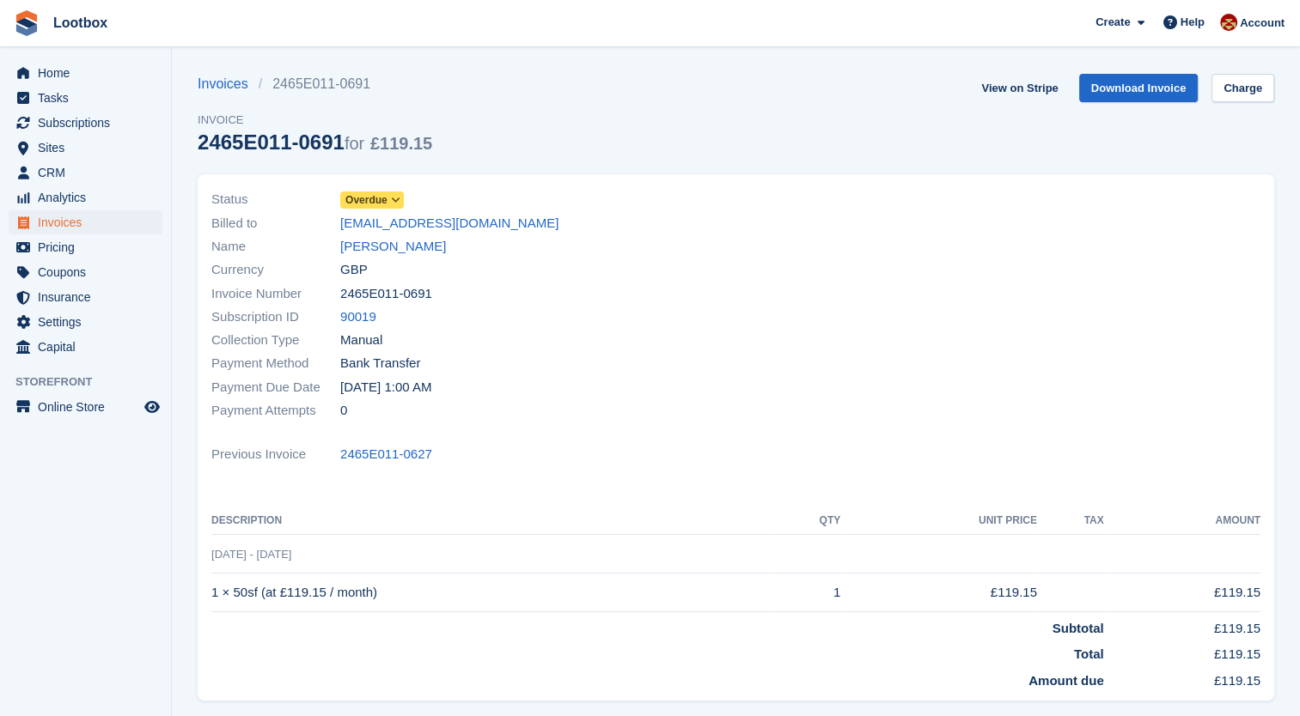
click at [399, 198] on icon at bounding box center [395, 200] width 9 height 10
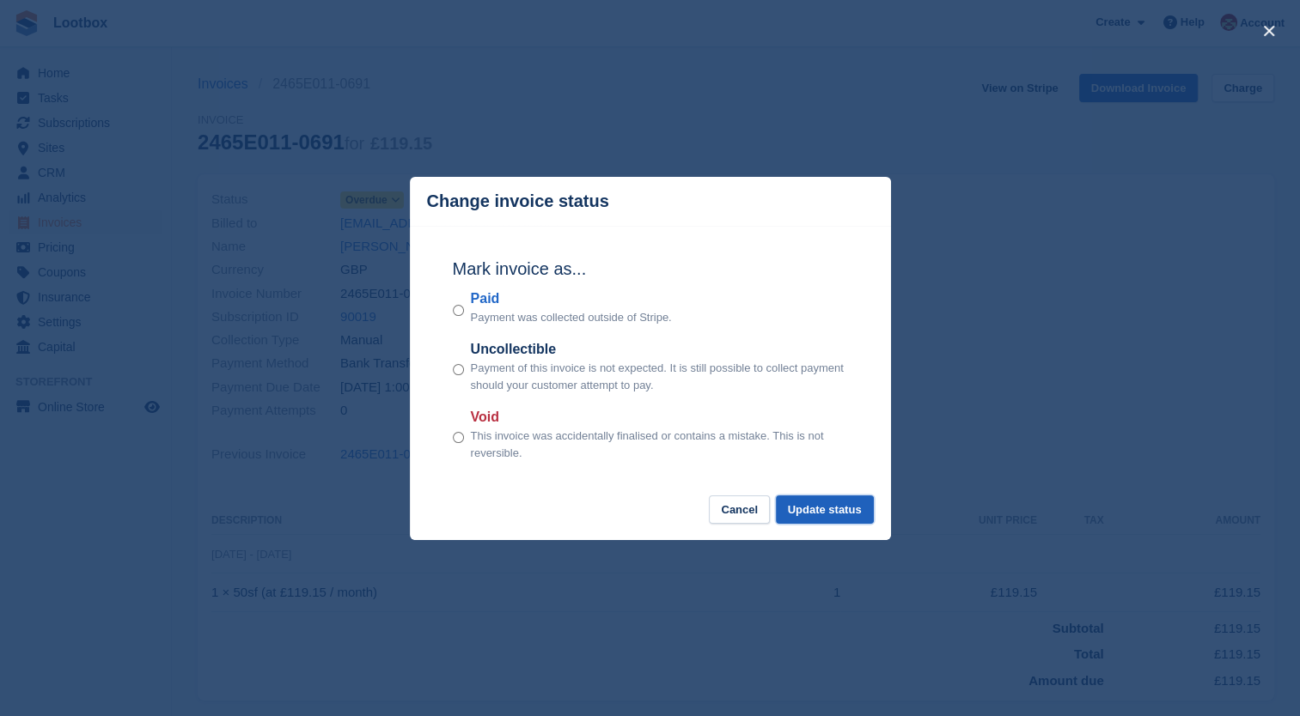
click at [837, 505] on button "Update status" at bounding box center [825, 510] width 98 height 28
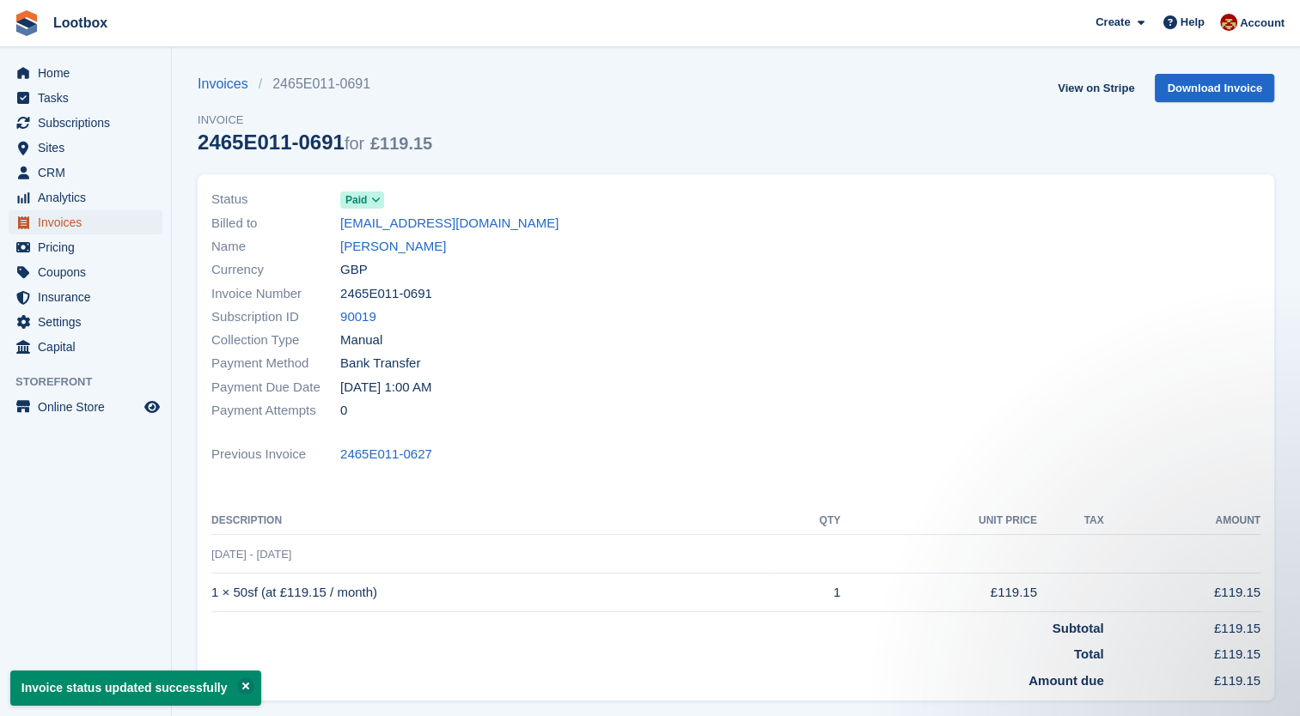
click at [50, 224] on span "Invoices" at bounding box center [89, 222] width 103 height 24
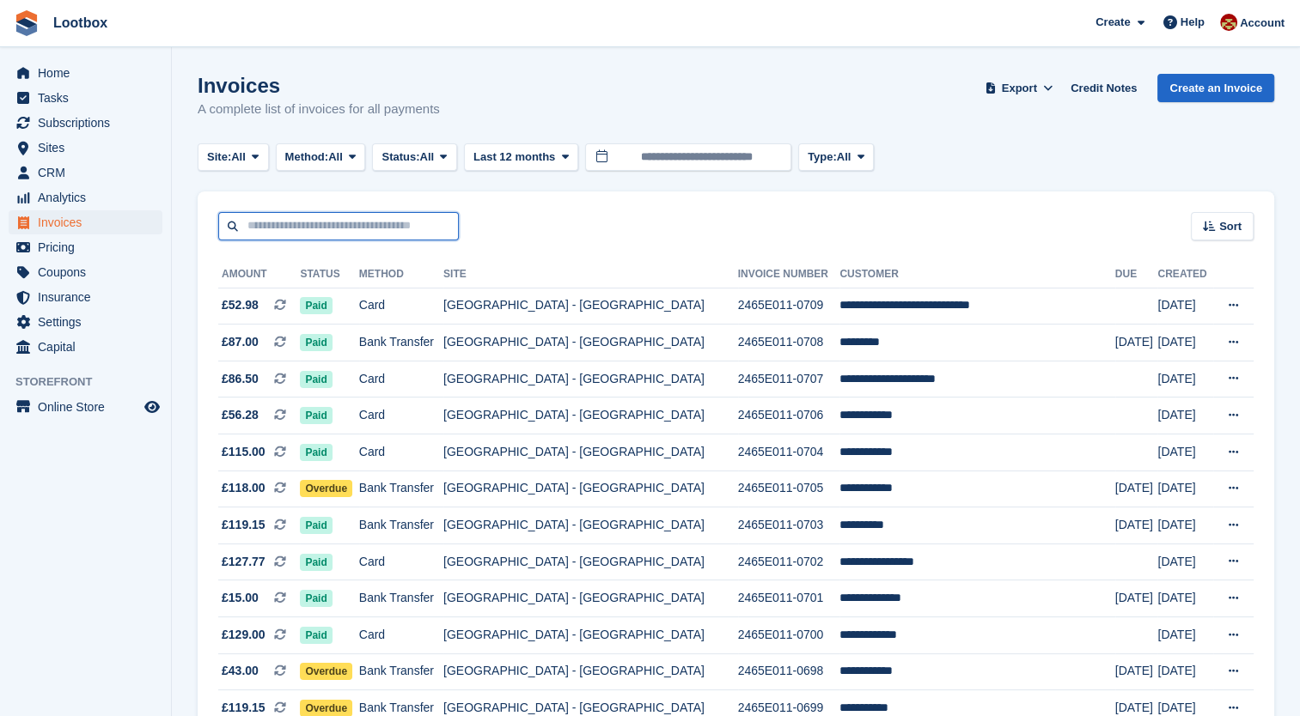
click at [376, 228] on input "text" at bounding box center [338, 226] width 241 height 28
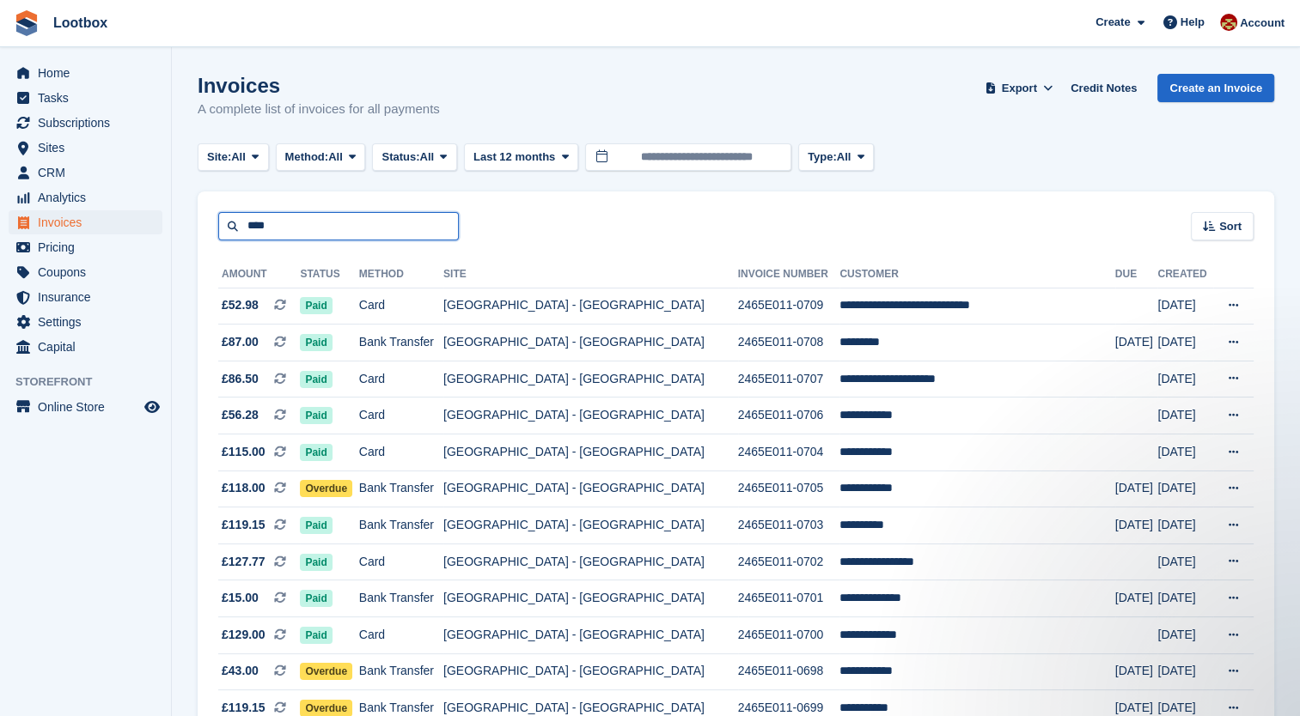
type input "****"
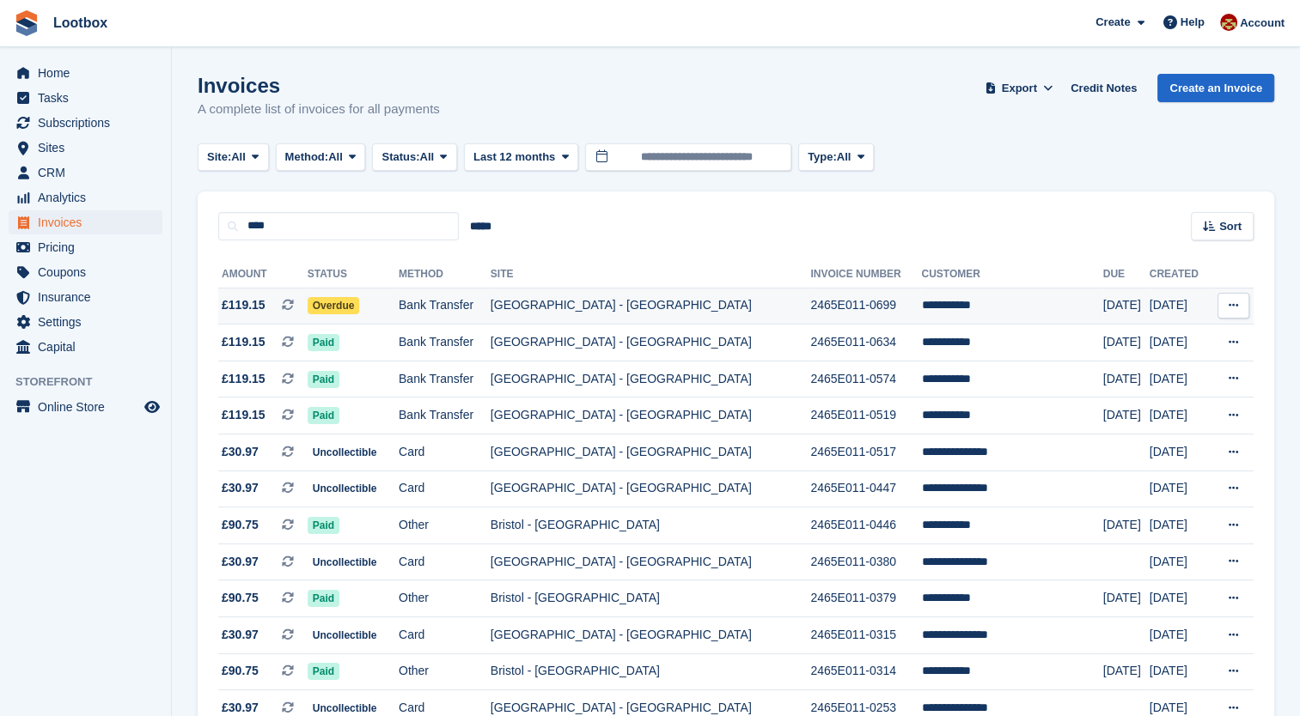
click at [393, 304] on td "Overdue" at bounding box center [353, 306] width 91 height 37
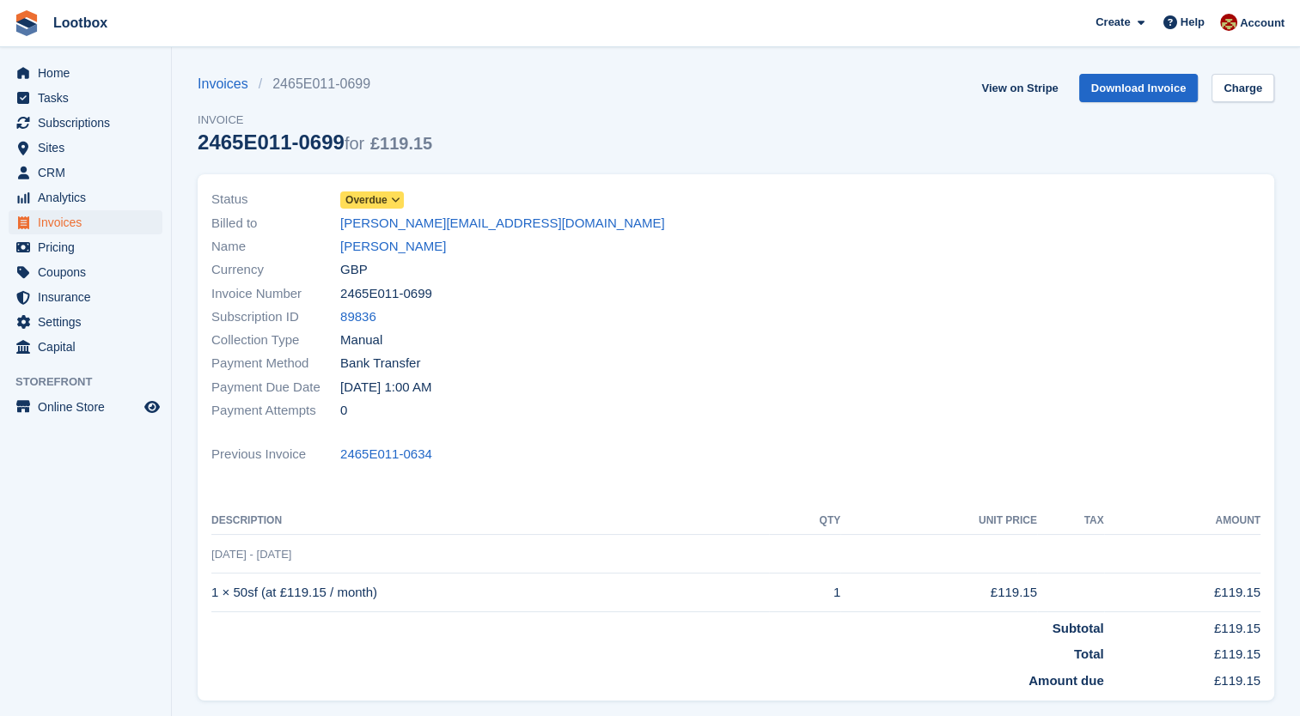
click at [392, 201] on icon at bounding box center [395, 200] width 9 height 10
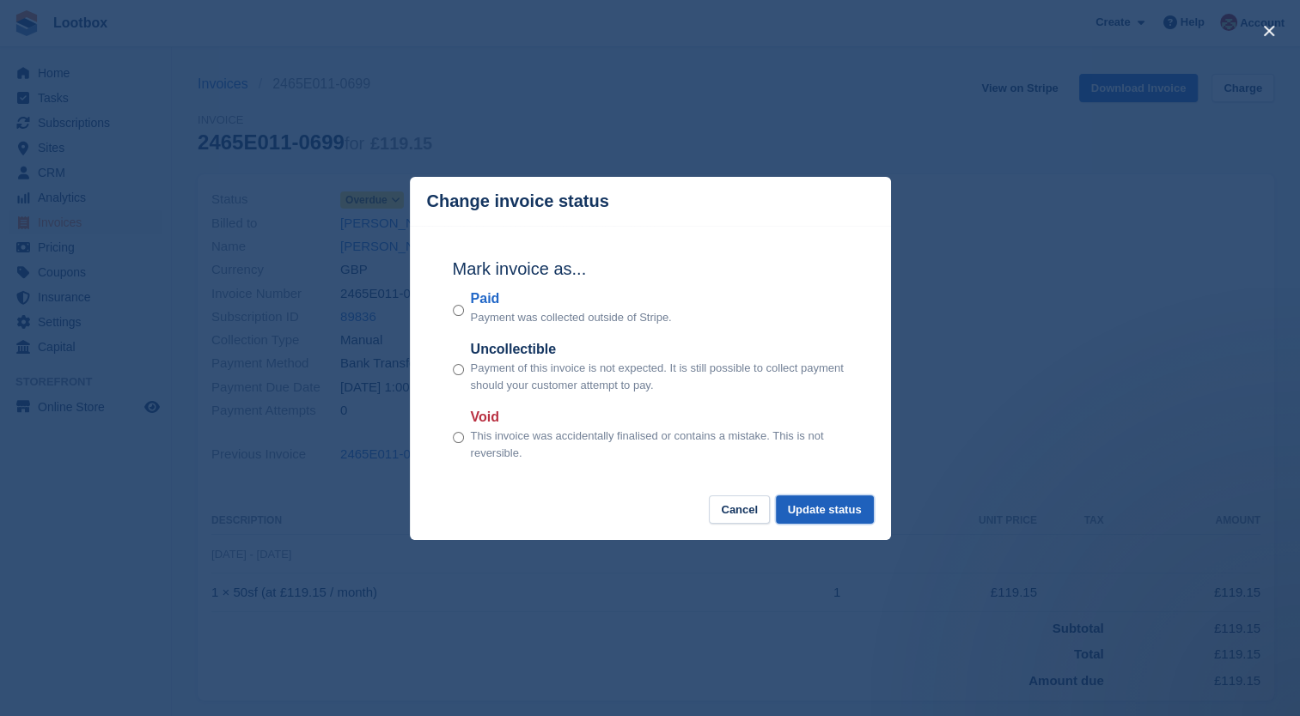
click at [837, 515] on button "Update status" at bounding box center [825, 510] width 98 height 28
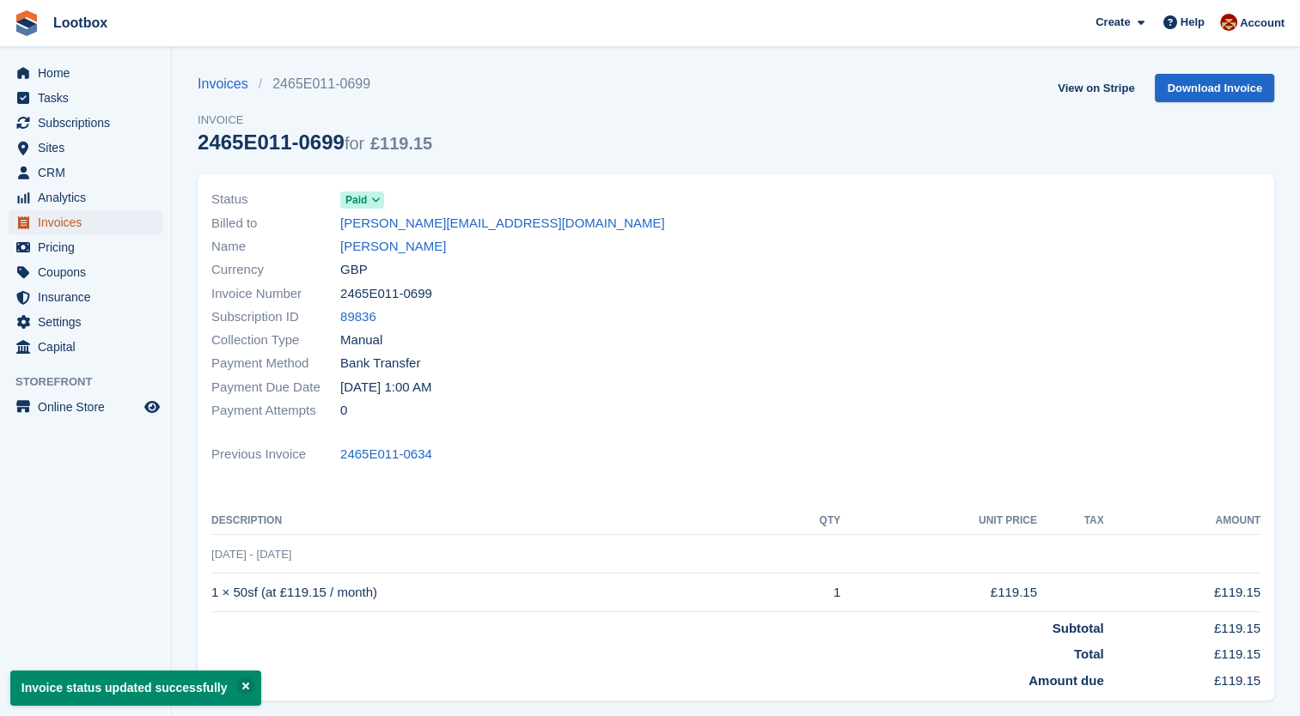
click at [43, 233] on span "Invoices" at bounding box center [89, 222] width 103 height 24
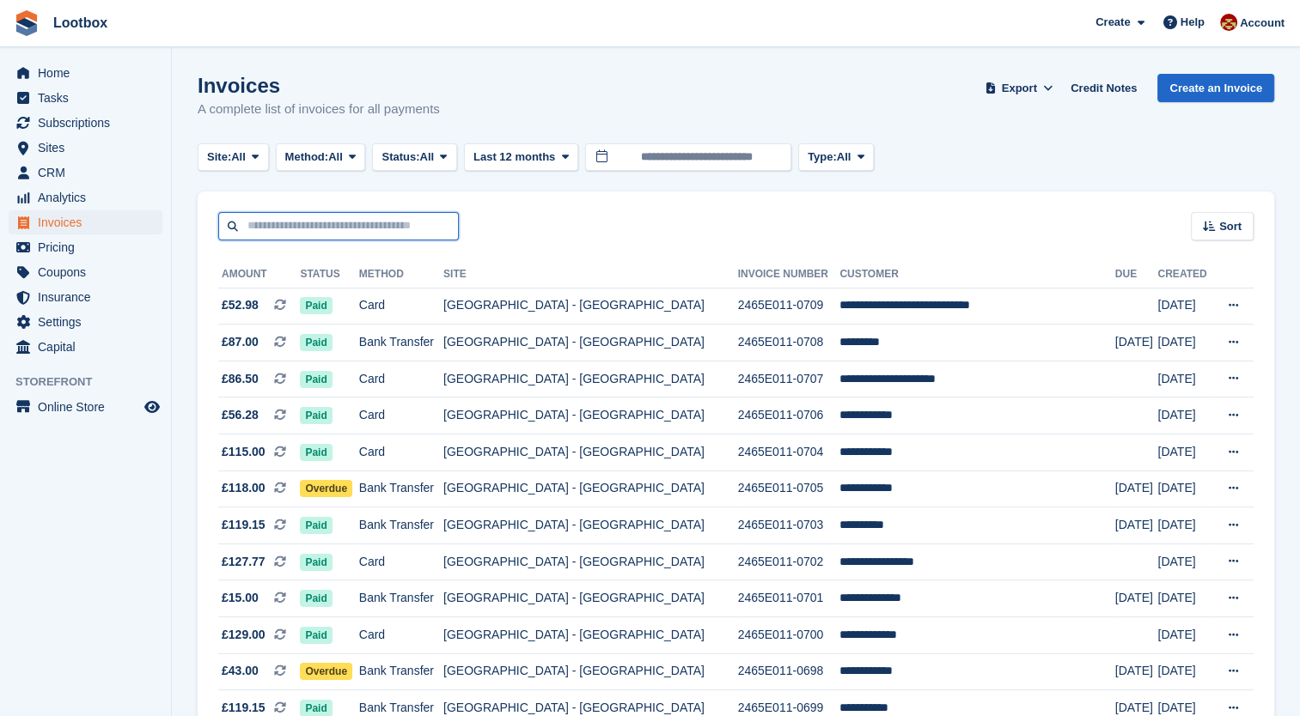
click at [295, 233] on input "text" at bounding box center [338, 226] width 241 height 28
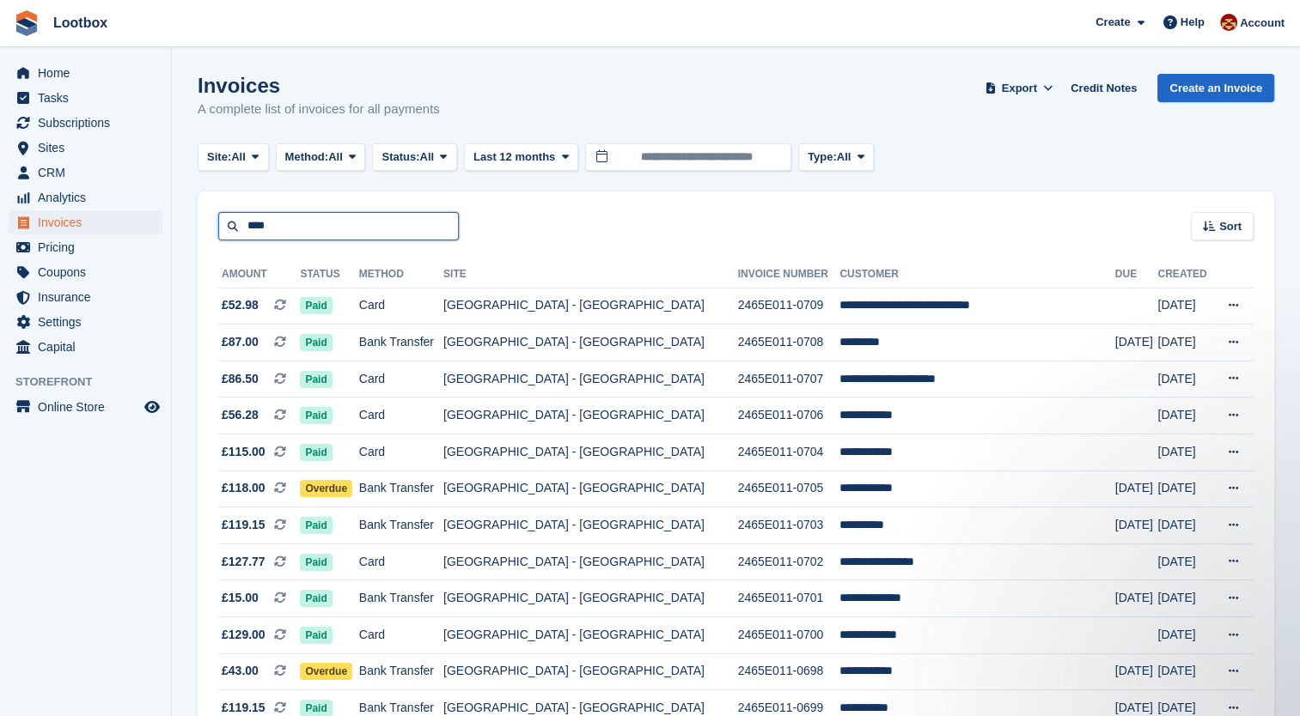
type input "****"
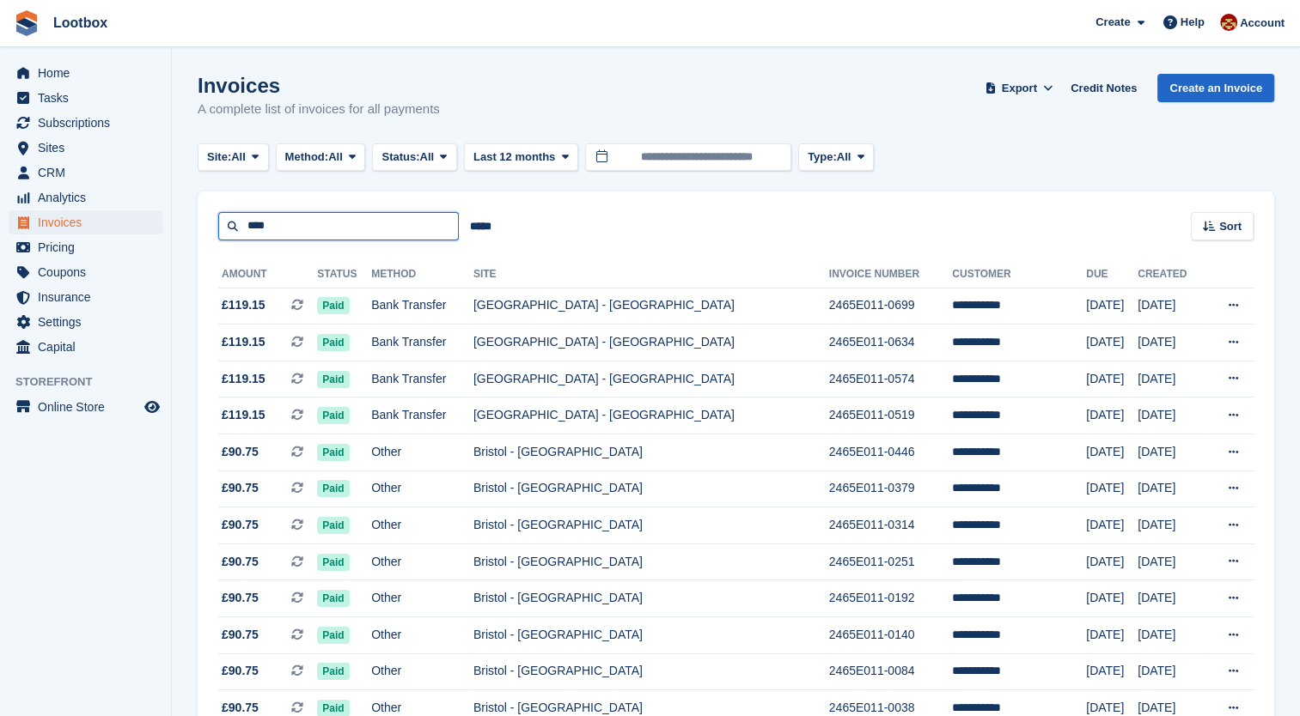
drag, startPoint x: 290, startPoint y: 214, endPoint x: 259, endPoint y: 229, distance: 34.6
click at [261, 228] on input "****" at bounding box center [338, 226] width 241 height 28
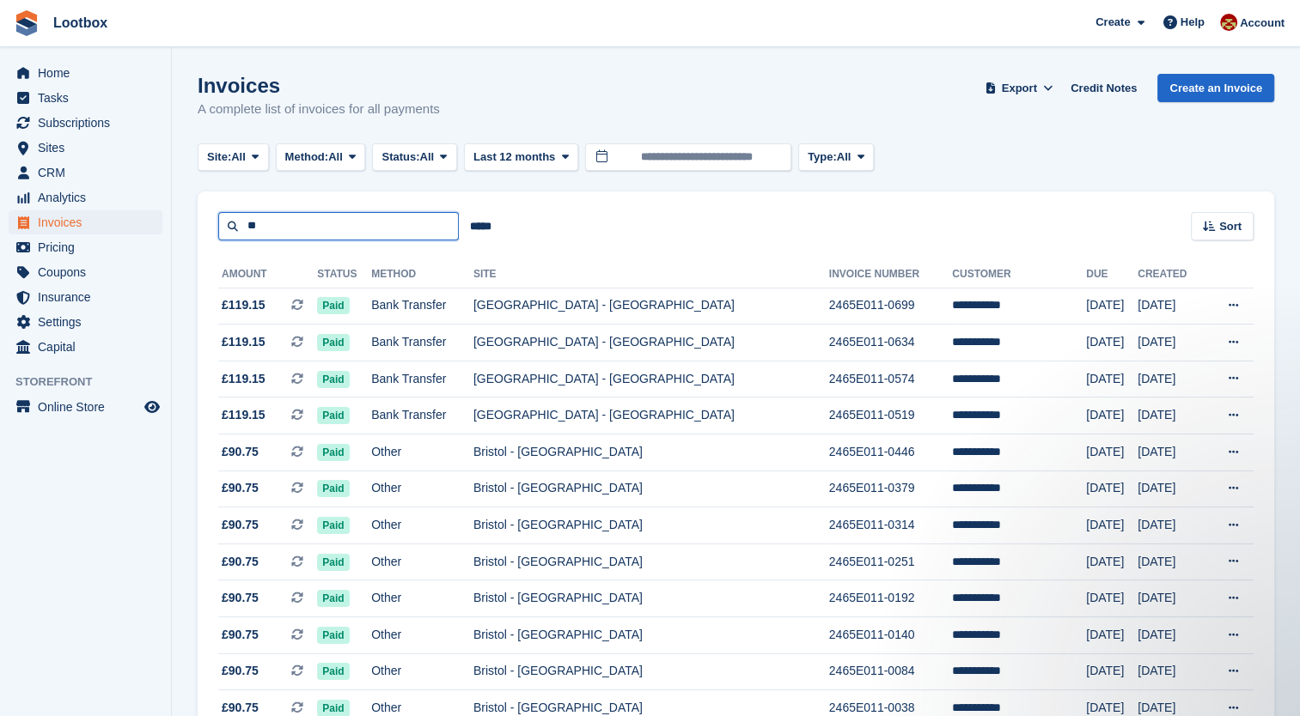
type input "*"
type input "********"
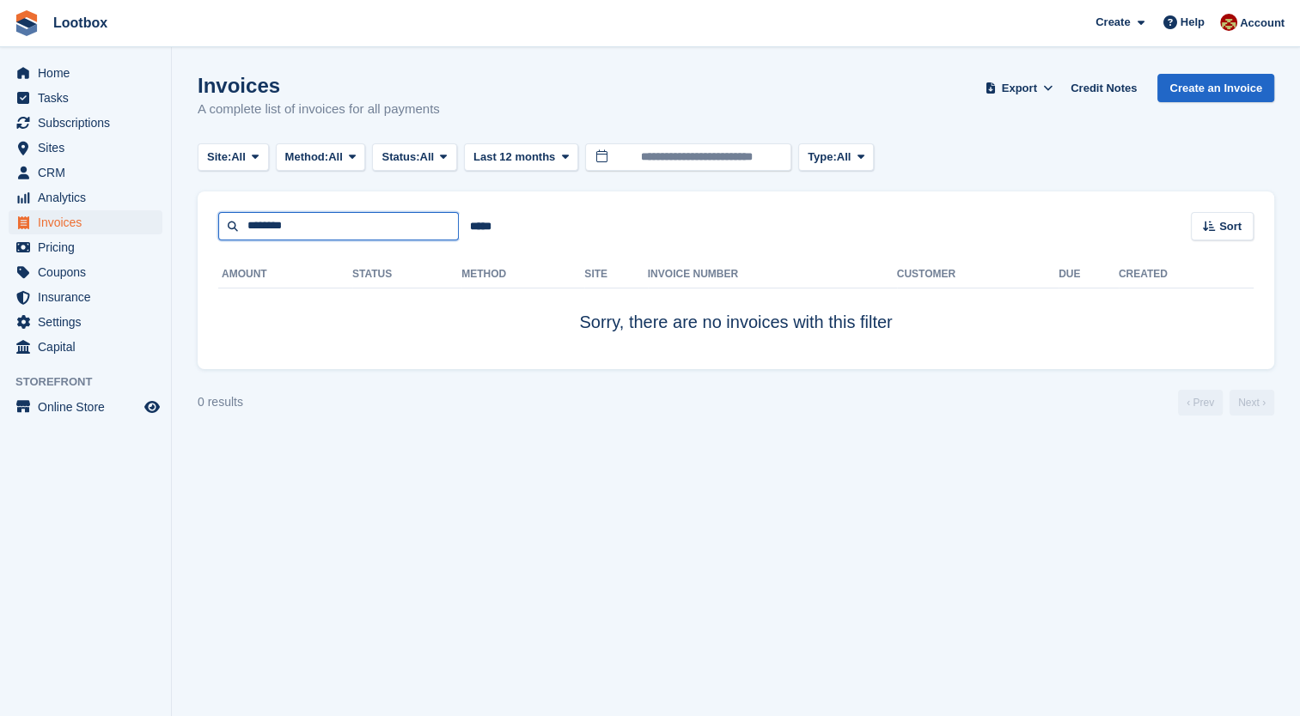
click at [376, 231] on input "********" at bounding box center [338, 226] width 241 height 28
type input "****"
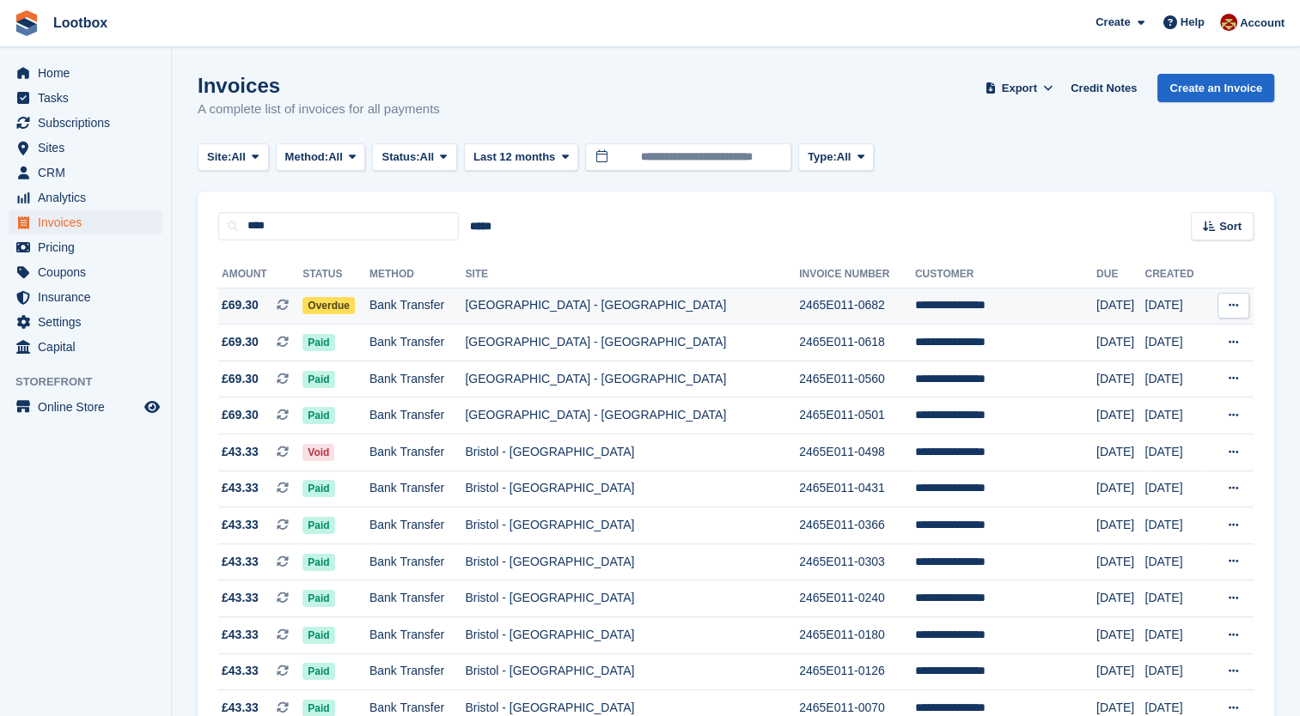
click at [369, 295] on td "Overdue" at bounding box center [335, 306] width 67 height 37
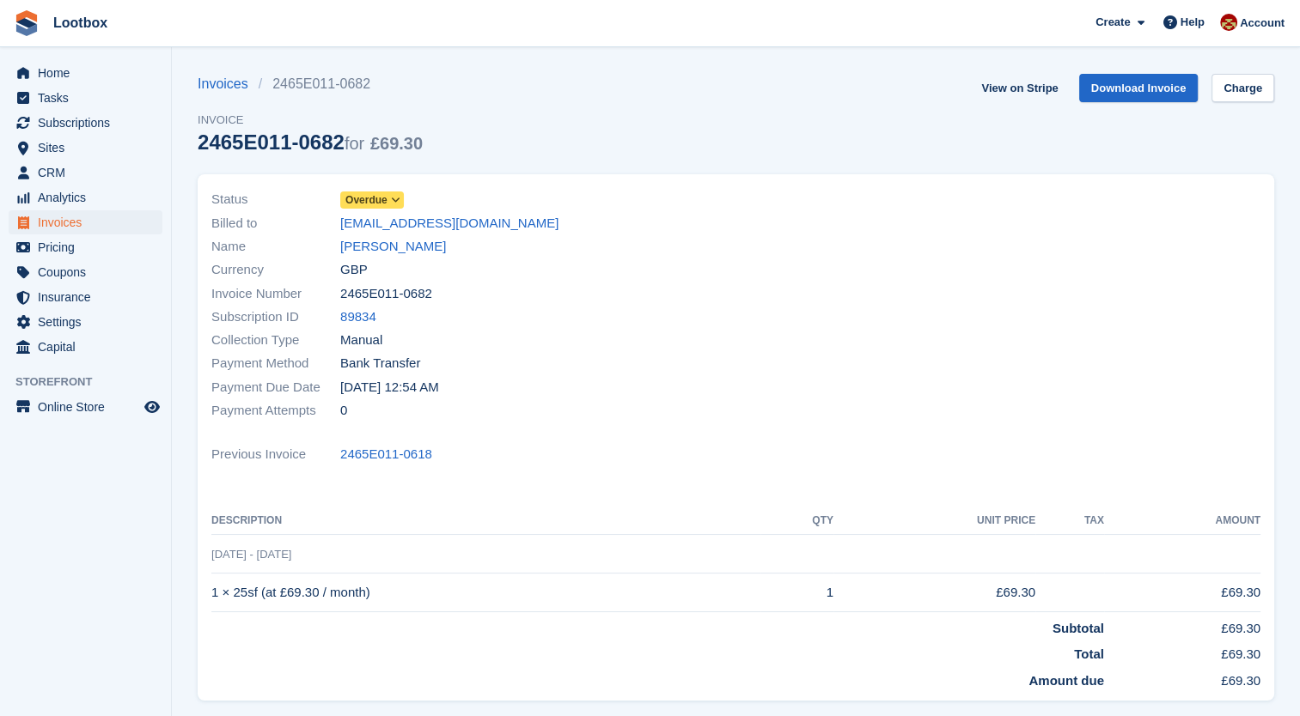
click at [387, 198] on span "Overdue" at bounding box center [372, 200] width 64 height 17
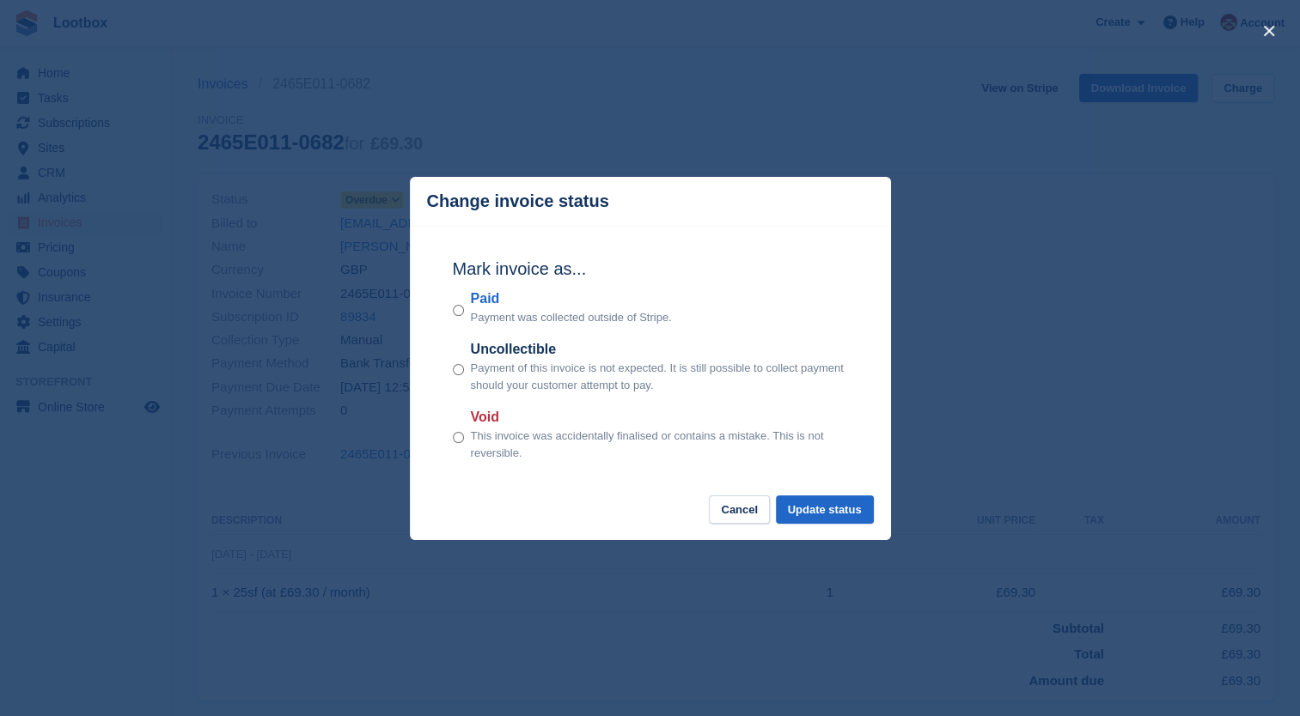
click at [450, 312] on div "Mark invoice as... Paid Payment was collected outside of Stripe. Uncollectible …" at bounding box center [649, 361] width 429 height 271
click at [452, 312] on div "Mark invoice as... Paid Payment was collected outside of Stripe. Uncollectible …" at bounding box center [649, 361] width 429 height 271
click at [831, 511] on button "Update status" at bounding box center [825, 510] width 98 height 28
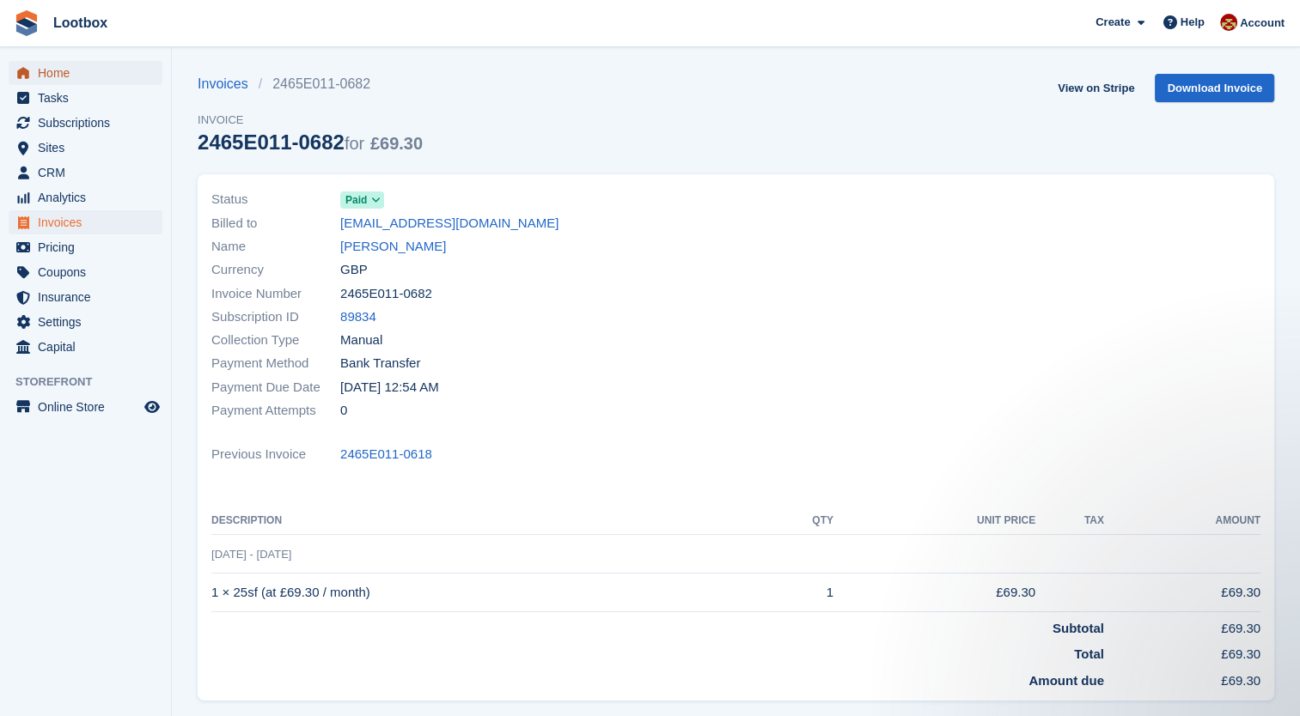
click at [90, 74] on span "Home" at bounding box center [89, 73] width 103 height 24
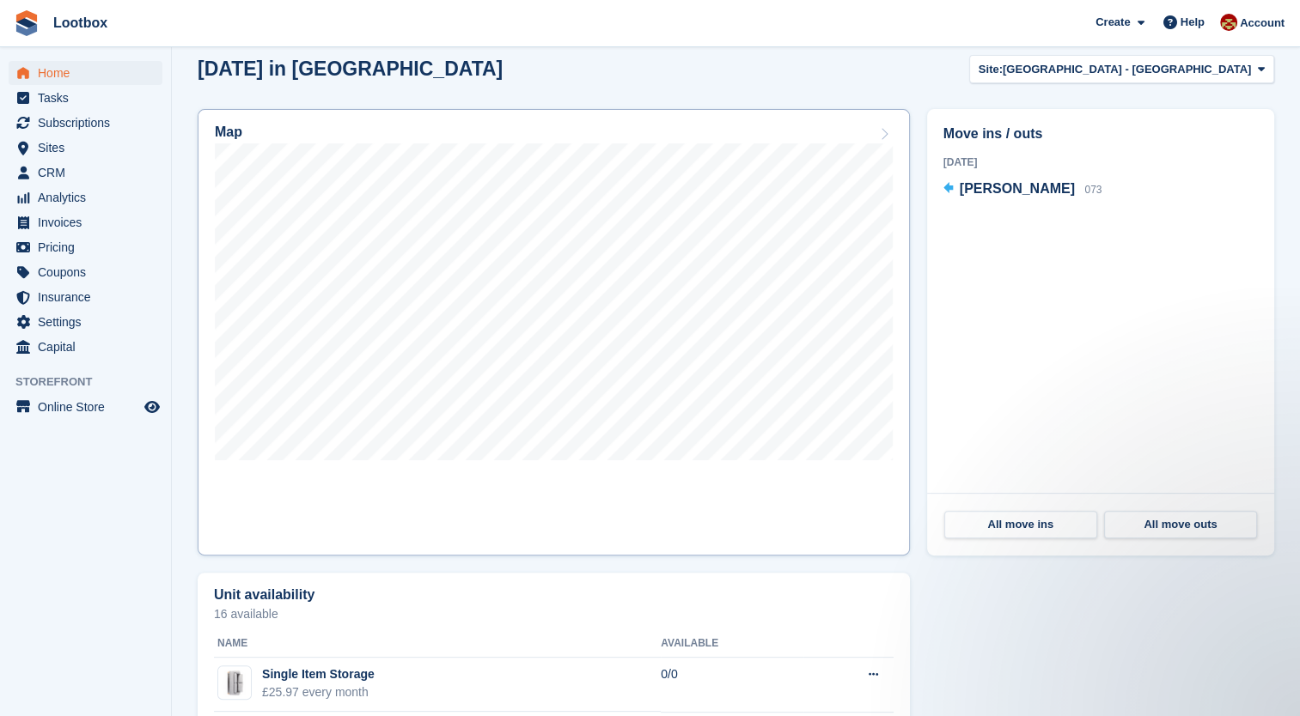
scroll to position [429, 0]
